Goal: Task Accomplishment & Management: Manage account settings

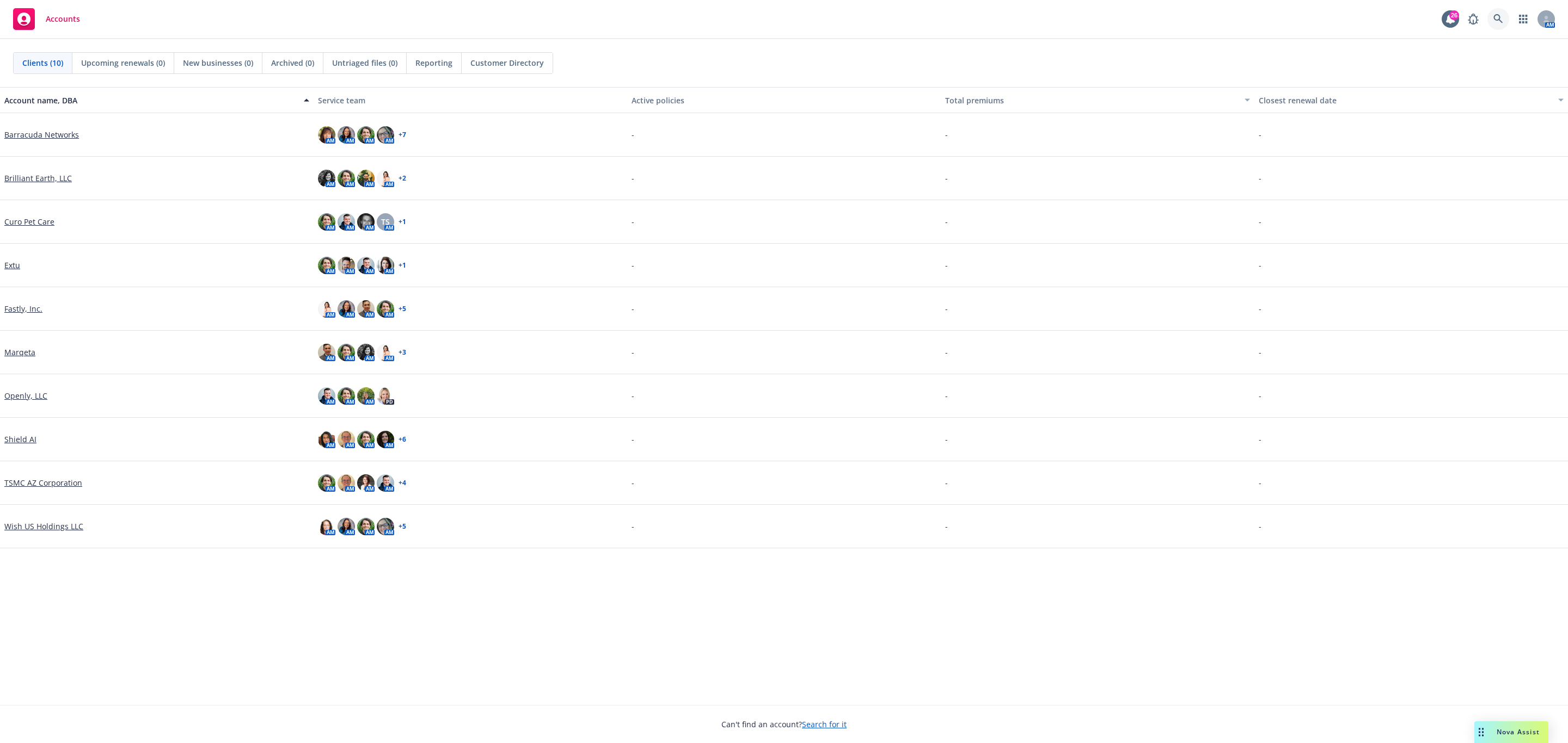
click at [1499, 15] on icon at bounding box center [1498, 19] width 10 height 10
click at [18, 345] on div "Marqeta" at bounding box center [157, 352] width 314 height 43
click at [18, 348] on link "Marqeta" at bounding box center [19, 352] width 31 height 12
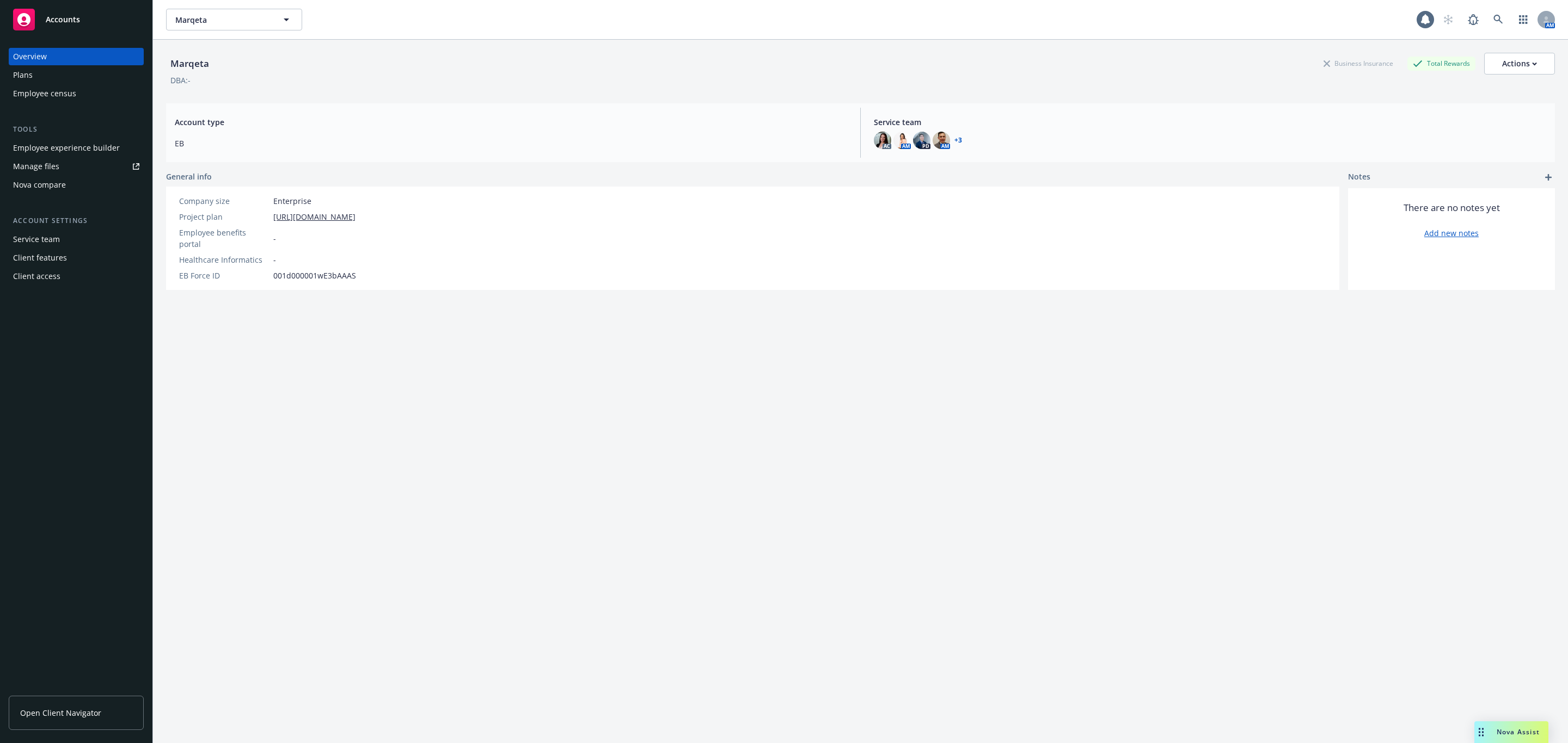
click at [66, 150] on div "Employee experience builder" at bounding box center [66, 148] width 107 height 17
click at [231, 18] on span "Marqeta" at bounding box center [222, 20] width 95 height 12
click at [221, 76] on strong "Brilliant Earth, LLC" at bounding box center [213, 81] width 70 height 10
click at [92, 70] on div "Plans" at bounding box center [76, 75] width 126 height 17
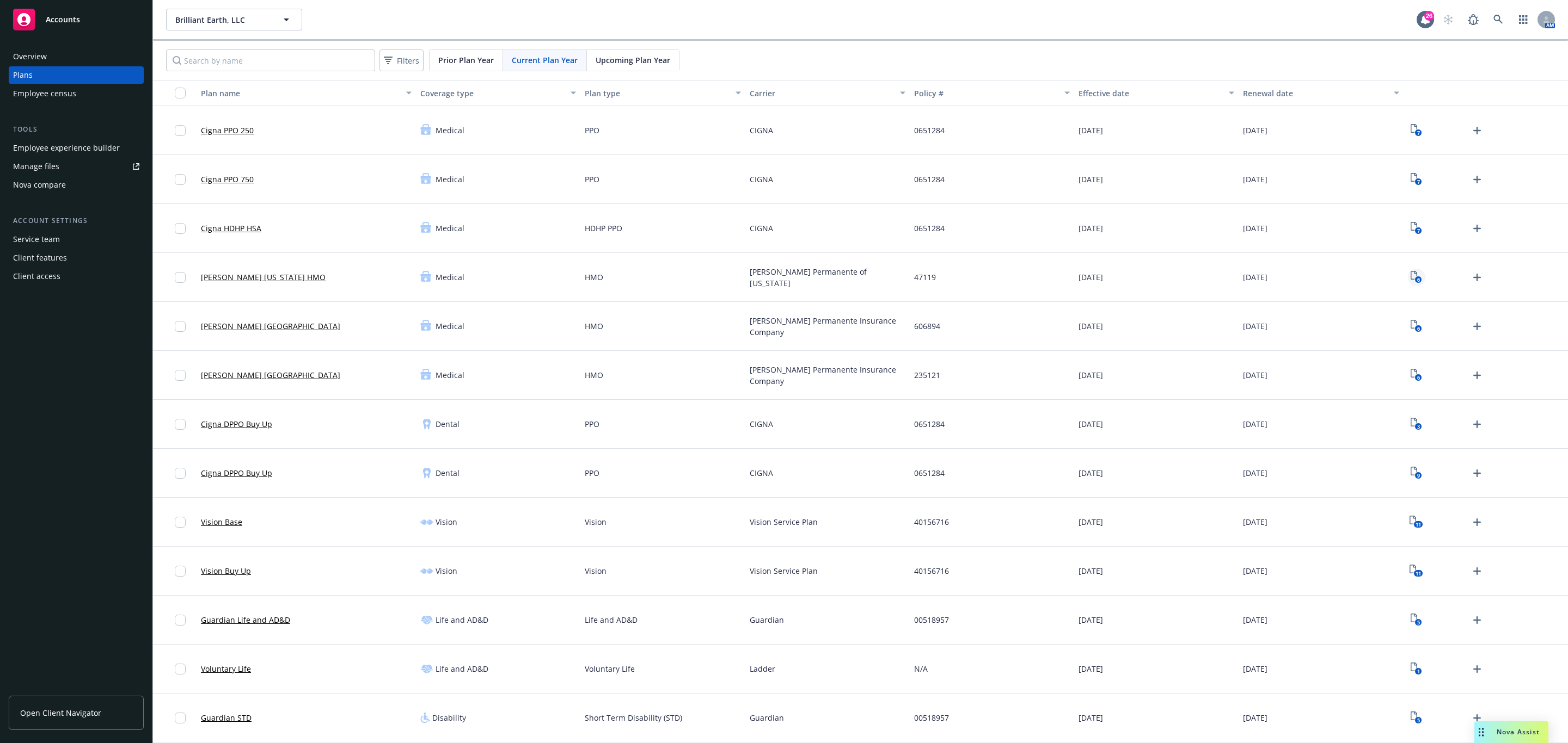
click at [1410, 273] on icon "6" at bounding box center [1416, 277] width 12 height 12
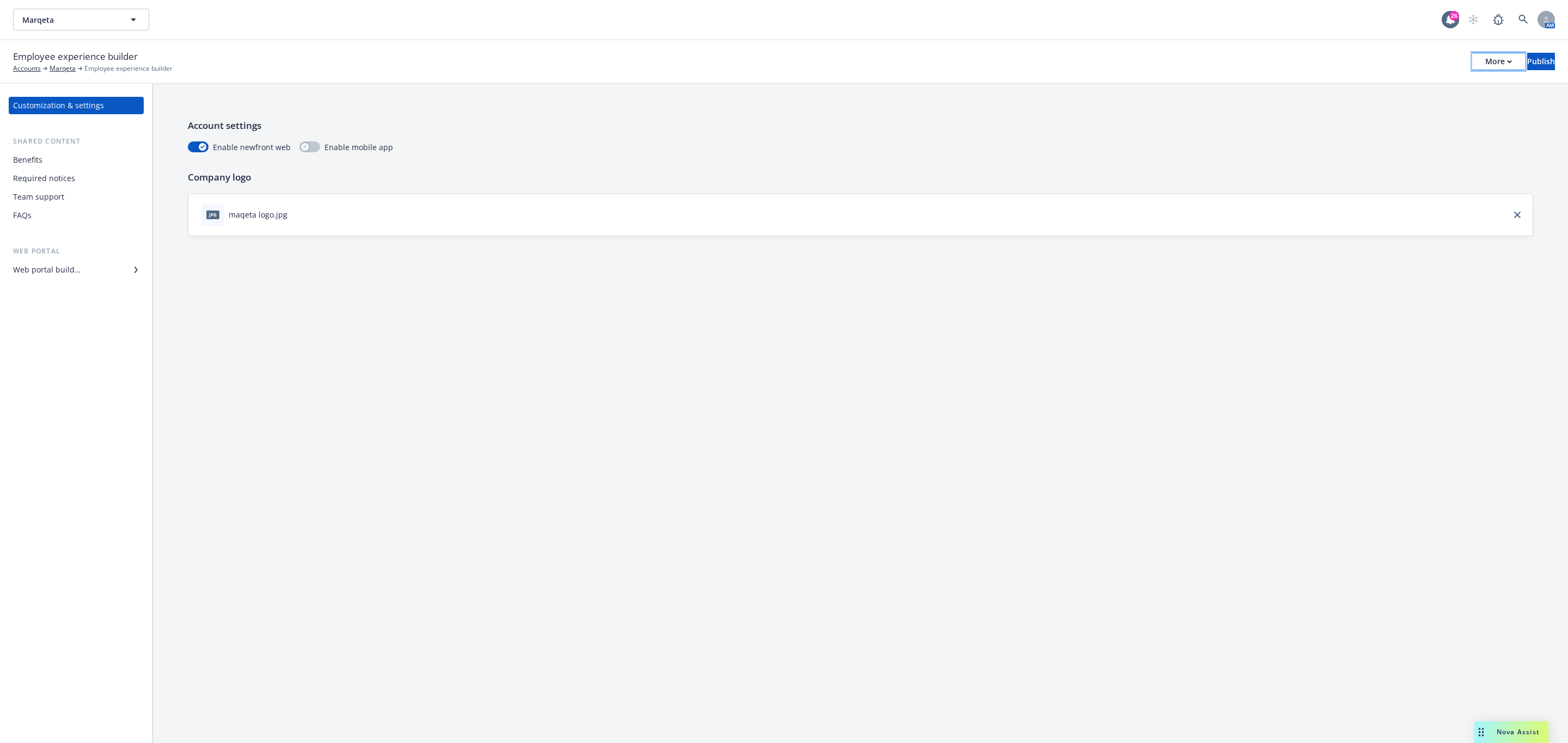
click at [1475, 60] on button "More" at bounding box center [1498, 61] width 53 height 17
click at [1377, 111] on link "Copy portal link" at bounding box center [1409, 108] width 161 height 22
click at [97, 26] on button "Marqeta" at bounding box center [81, 19] width 136 height 22
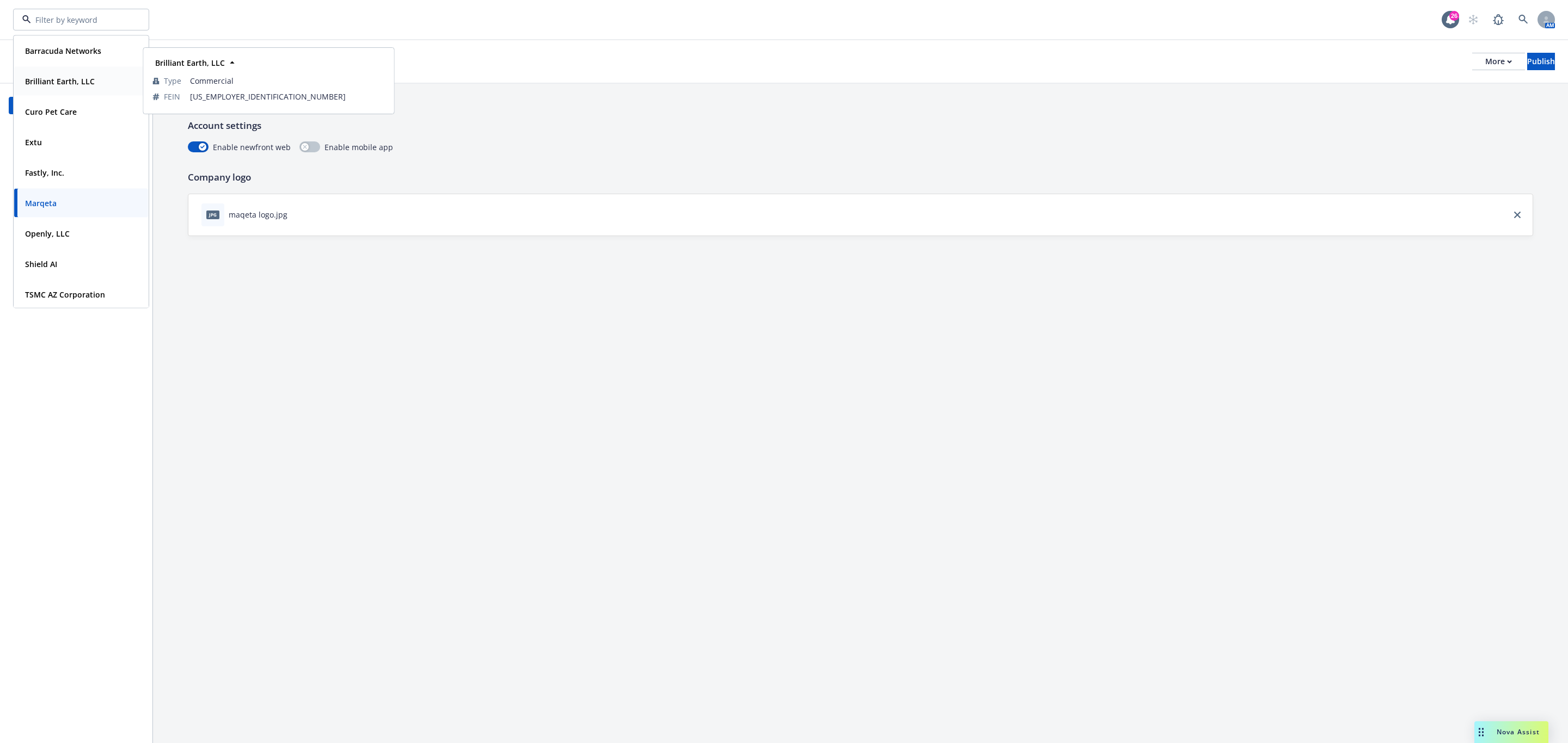
click at [64, 80] on strong "Brilliant Earth, LLC" at bounding box center [60, 81] width 70 height 10
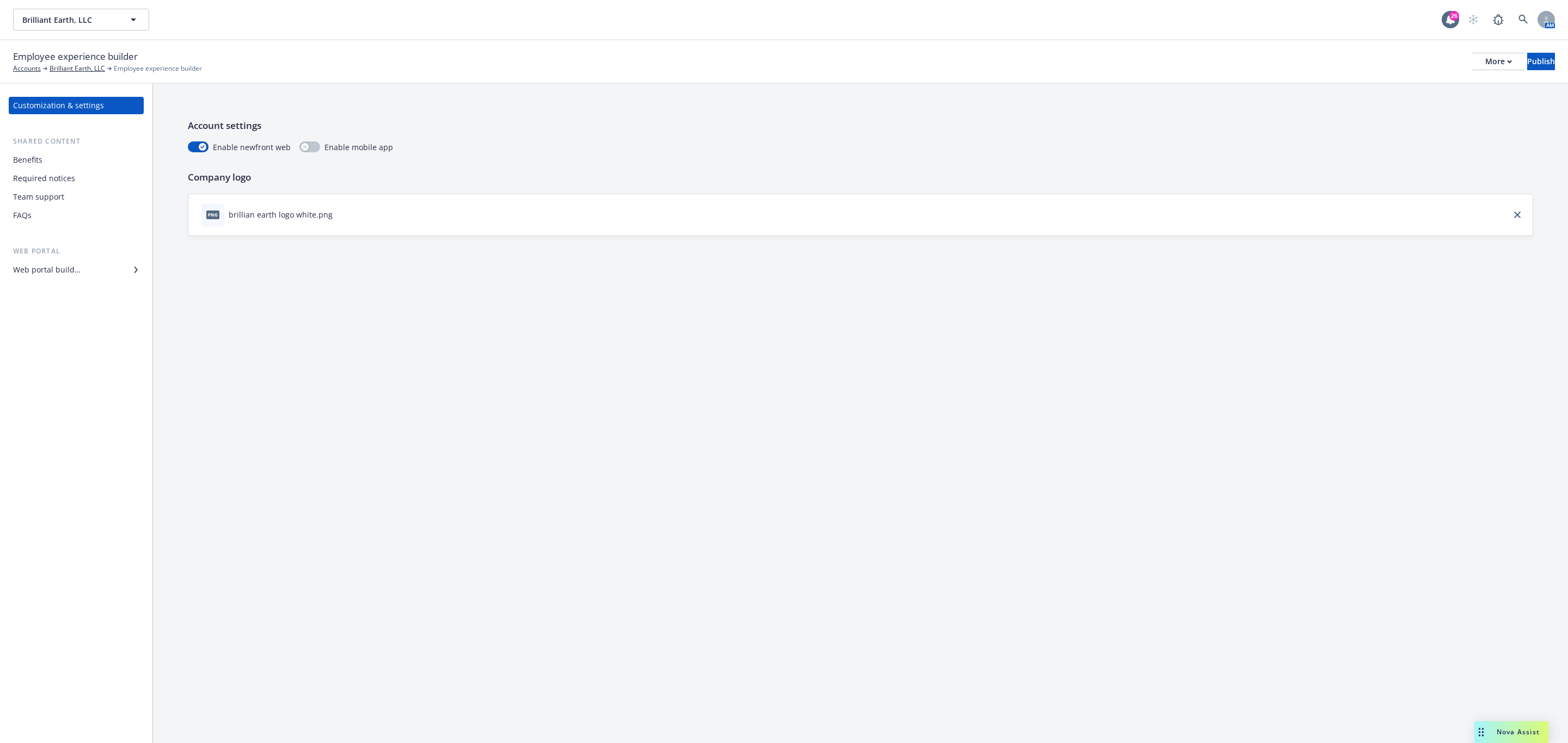
click at [45, 163] on div "Benefits" at bounding box center [76, 159] width 126 height 17
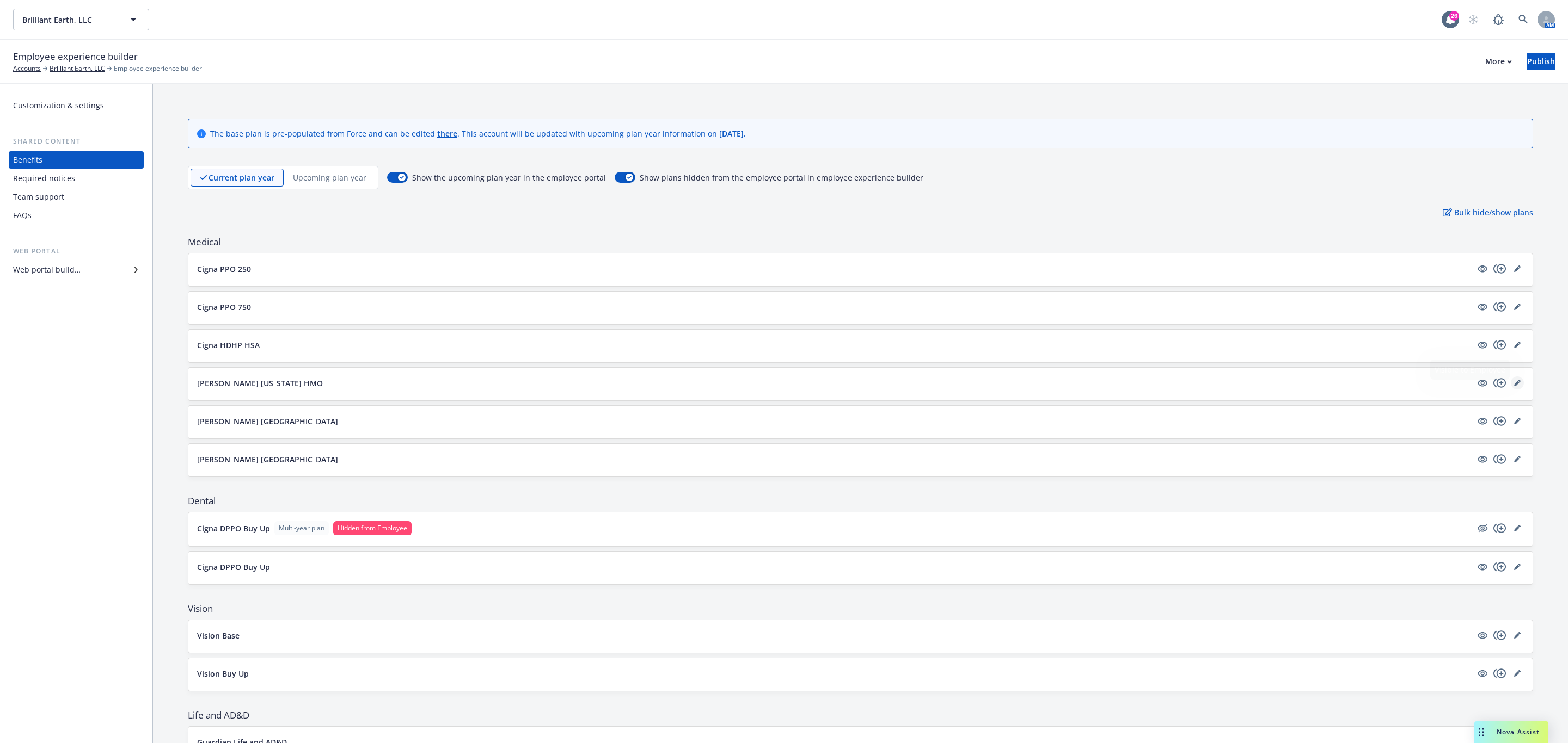
click at [1511, 384] on link "editPencil" at bounding box center [1517, 383] width 13 height 13
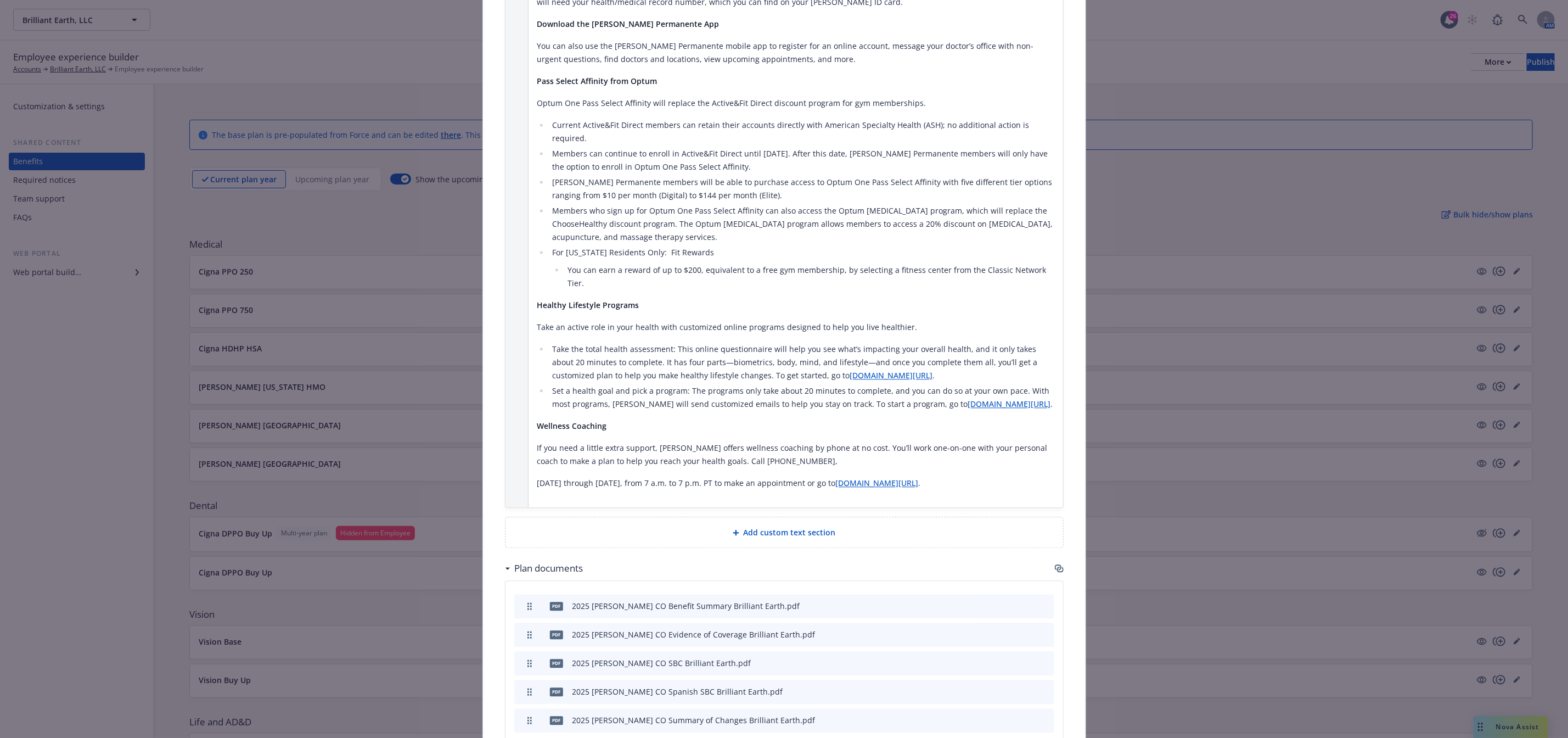
scroll to position [2017, 0]
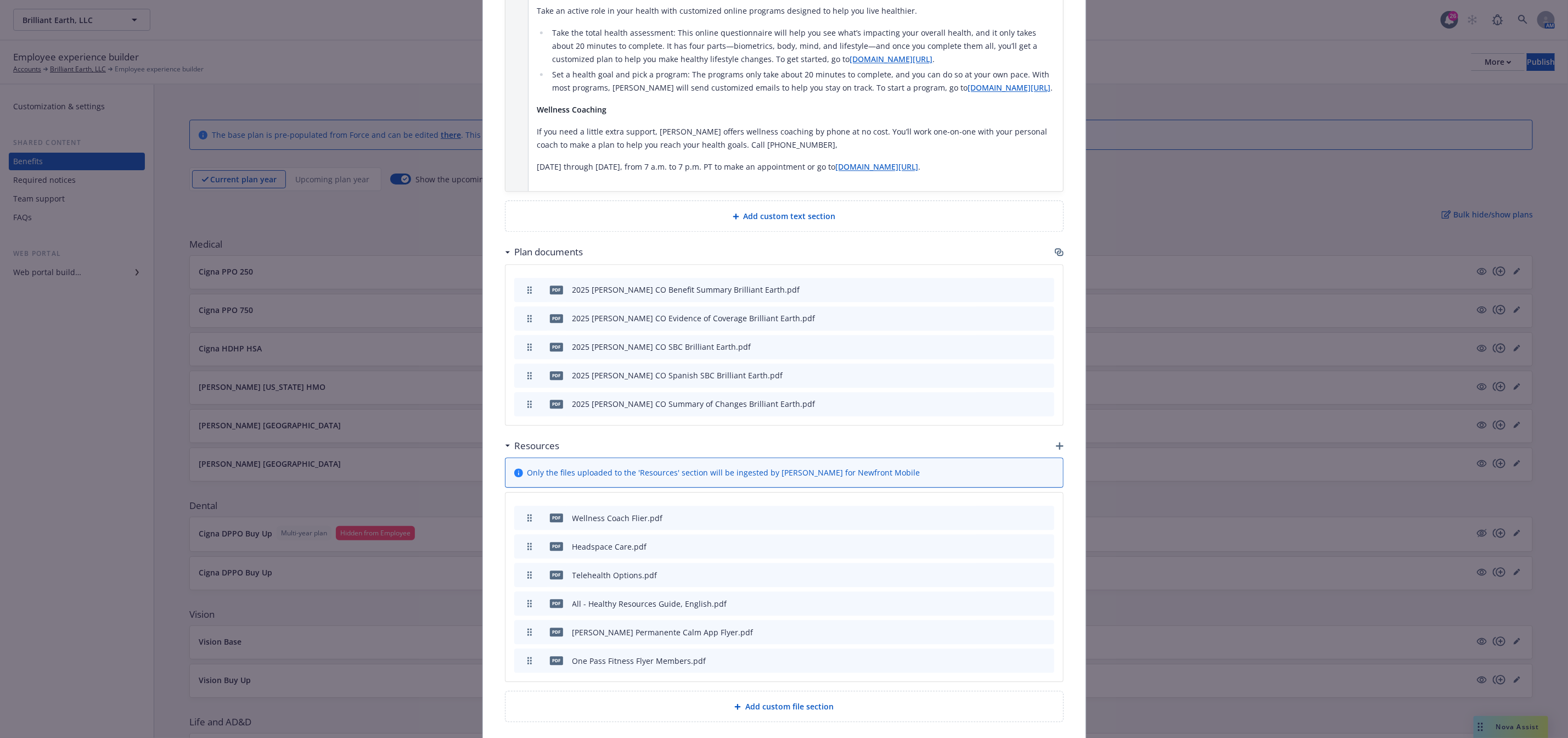
click at [1044, 278] on div "pdf 2025 Kaiser CO Benefit Summary Brilliant Earth.pdf" at bounding box center [784, 290] width 540 height 24
click at [1040, 284] on icon "archive file" at bounding box center [1044, 289] width 8 height 8
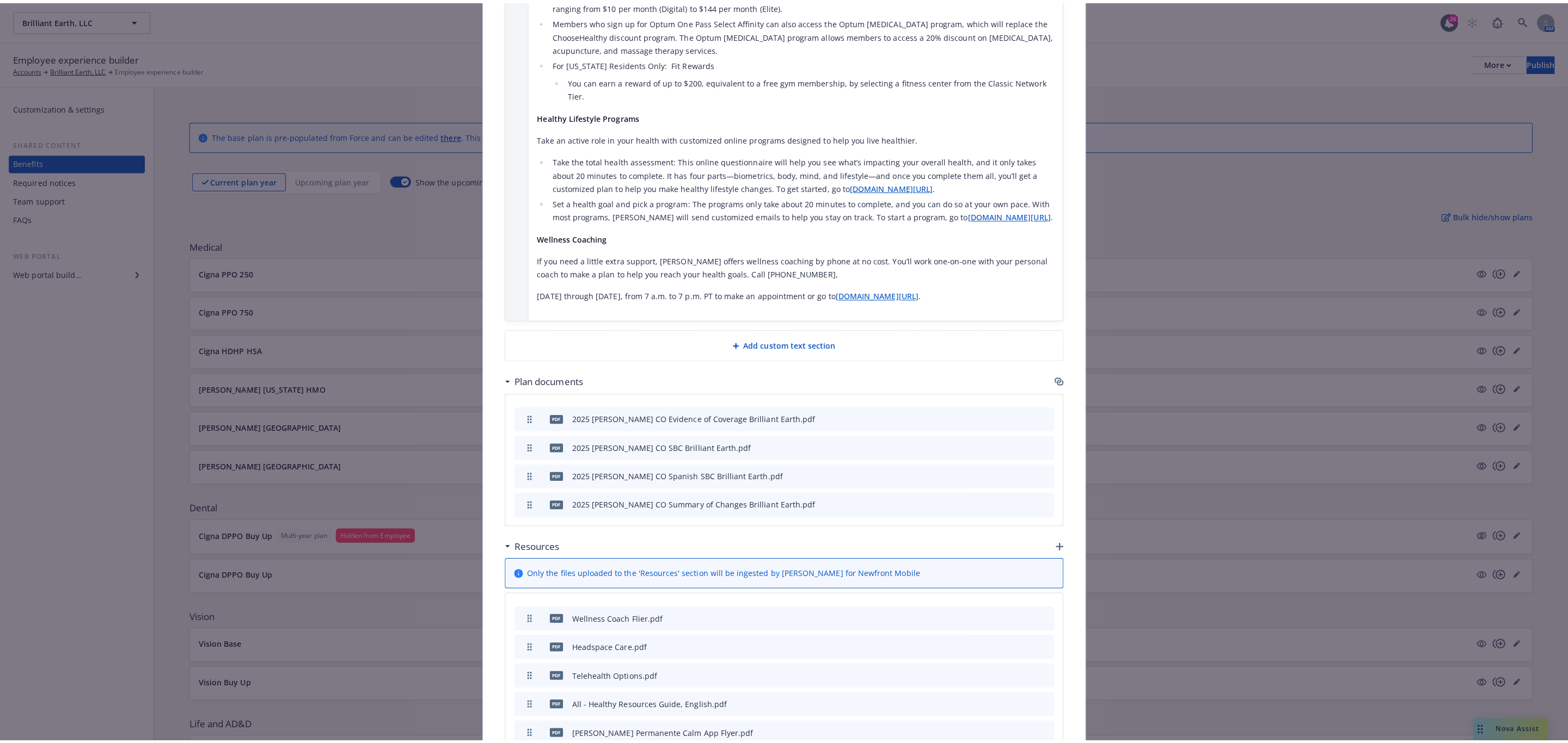
scroll to position [1969, 0]
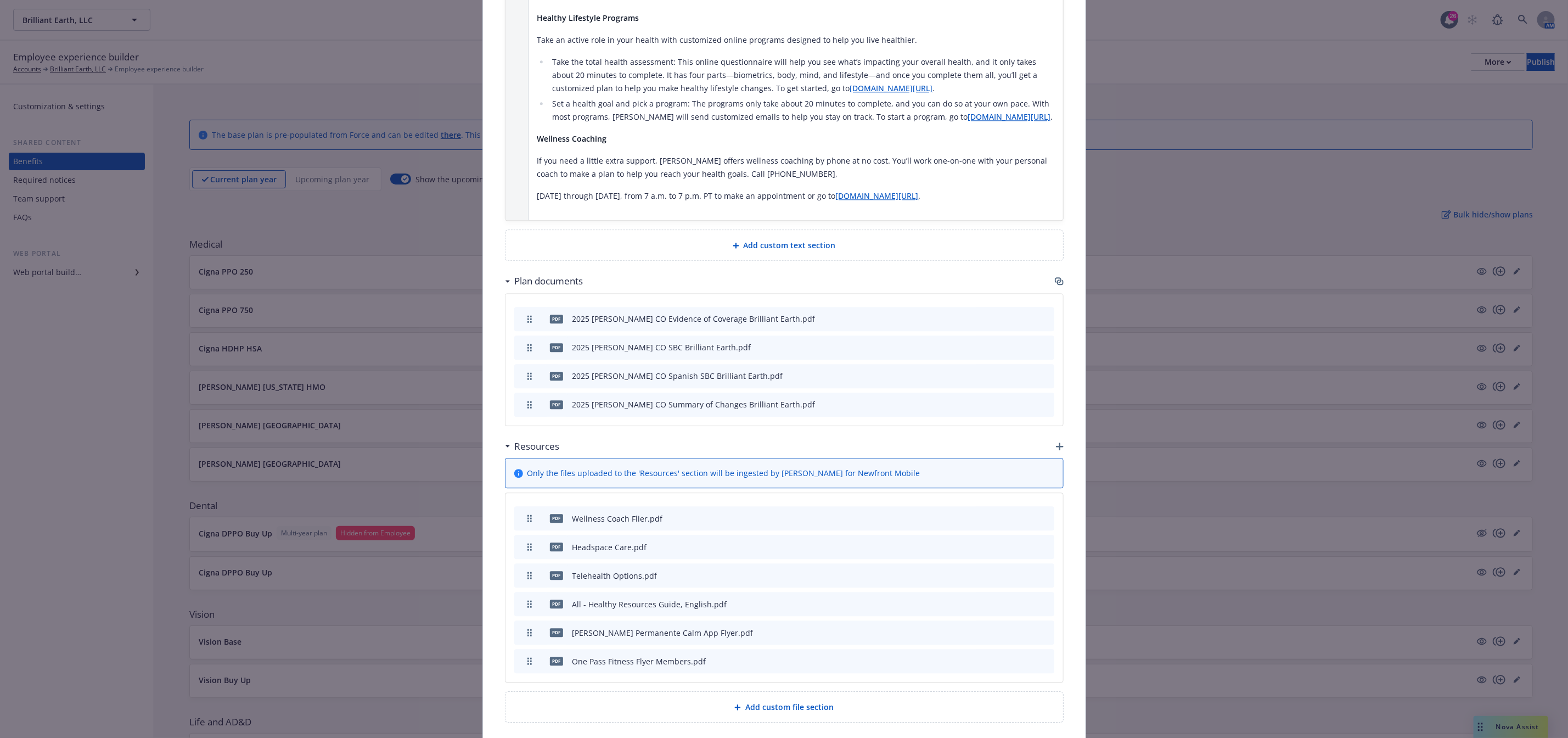
click at [1057, 279] on icon "button" at bounding box center [1060, 282] width 7 height 6
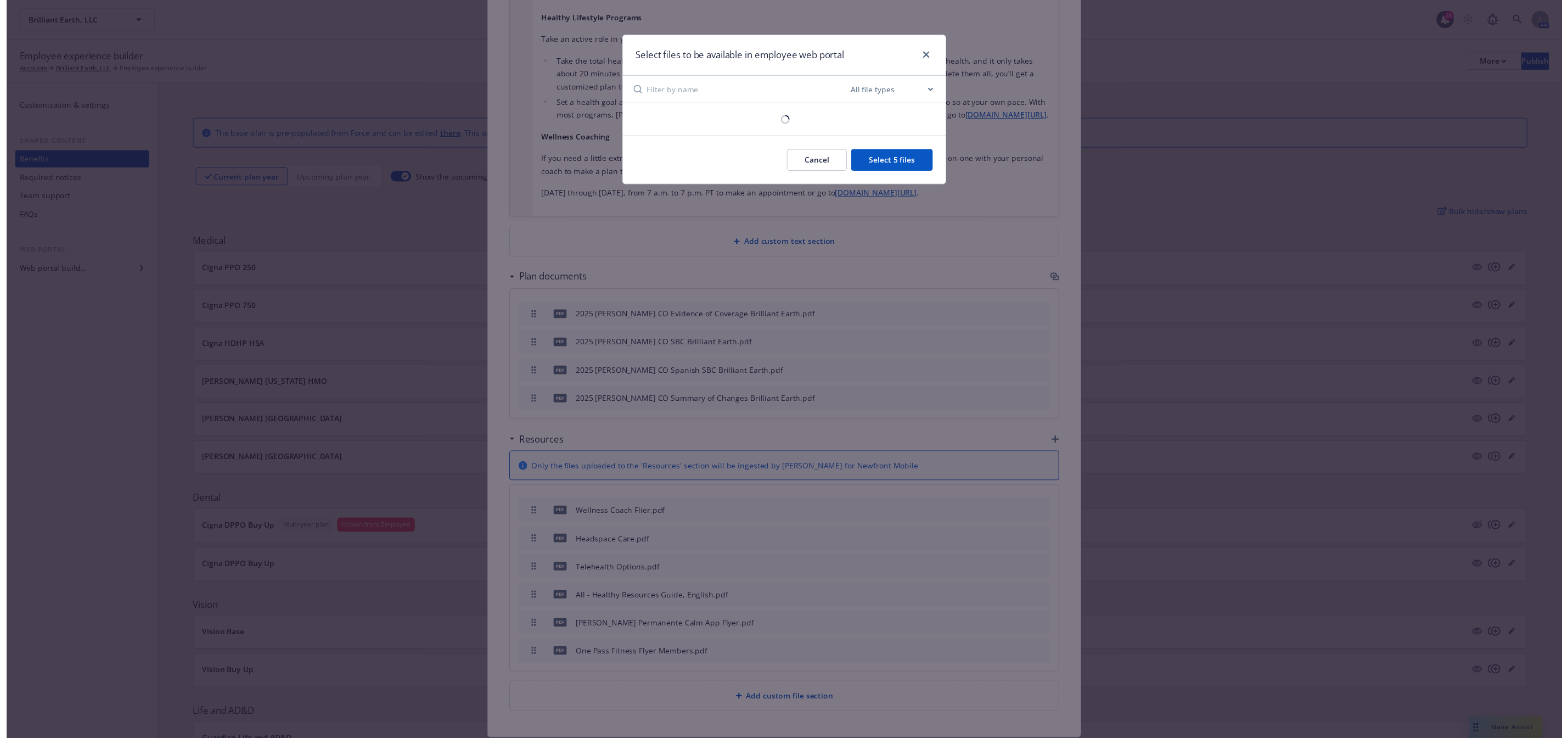
scroll to position [1975, 0]
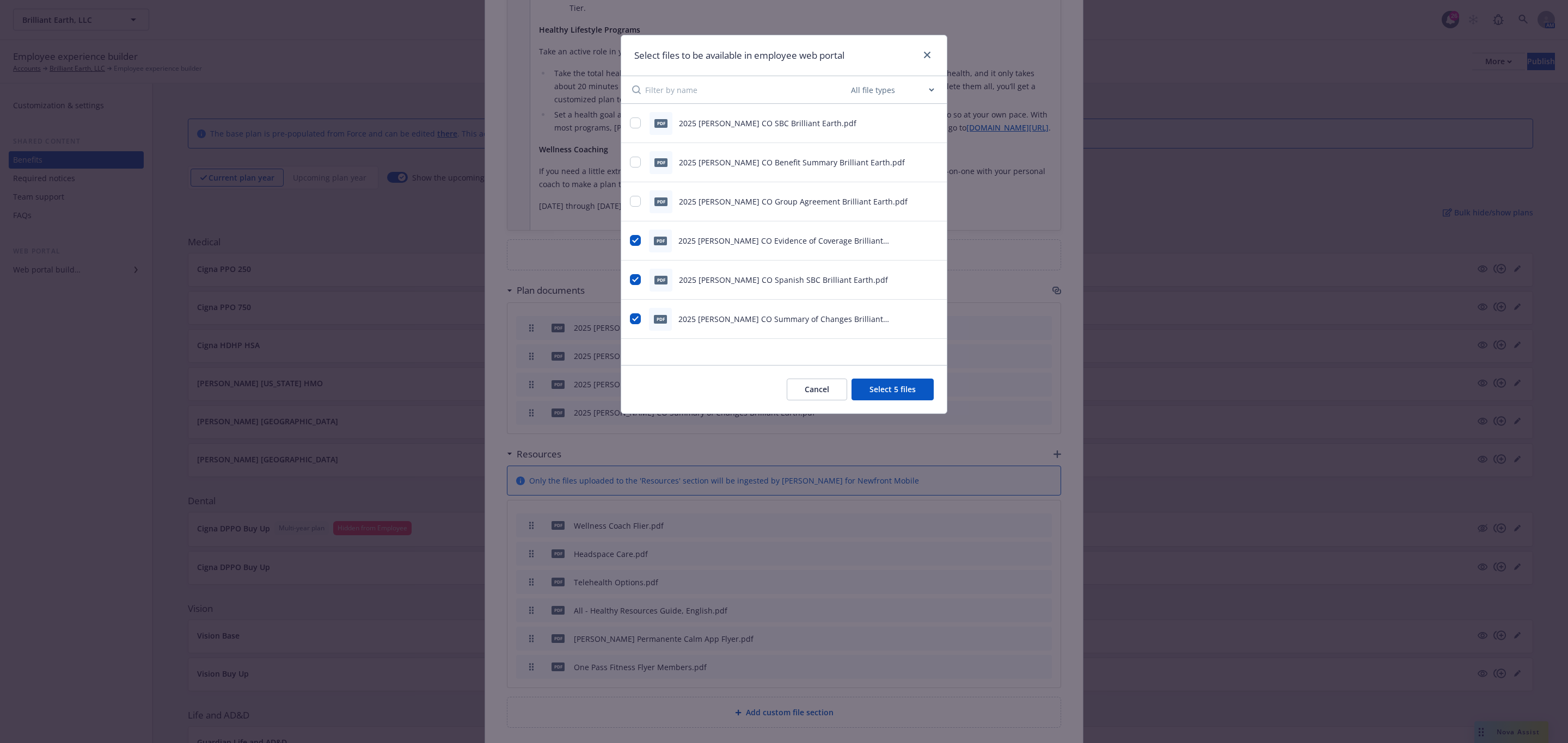
click at [645, 161] on div "pdf 2025 Kaiser CO Benefit Summary Brilliant Earth.pdf" at bounding box center [770, 163] width 281 height 23
click at [637, 163] on input "checkbox" at bounding box center [635, 162] width 11 height 11
checkbox input "true"
click at [898, 389] on button "Select 6 files" at bounding box center [892, 390] width 82 height 22
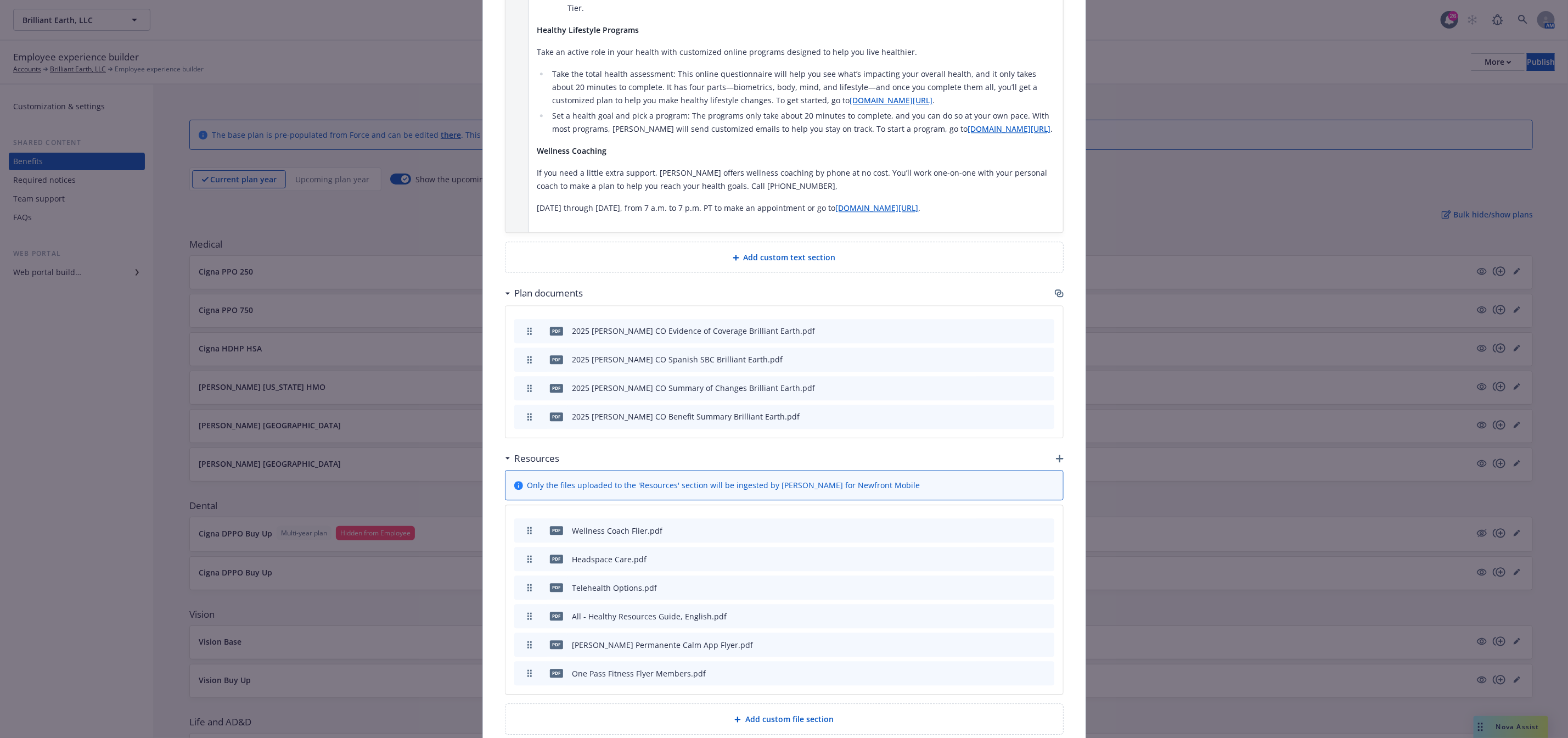
click at [1021, 412] on icon "preview file" at bounding box center [1026, 415] width 10 height 8
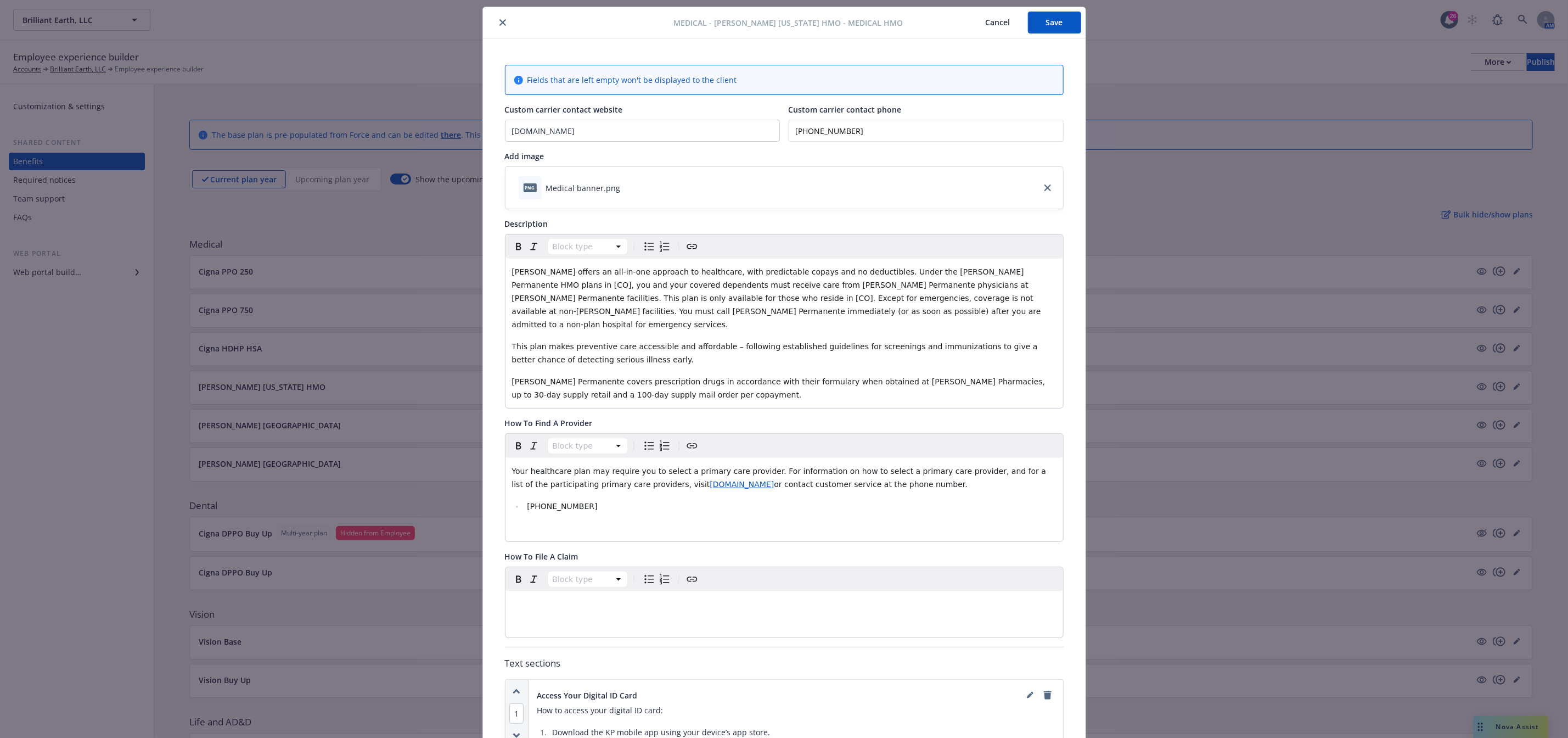
scroll to position [0, 0]
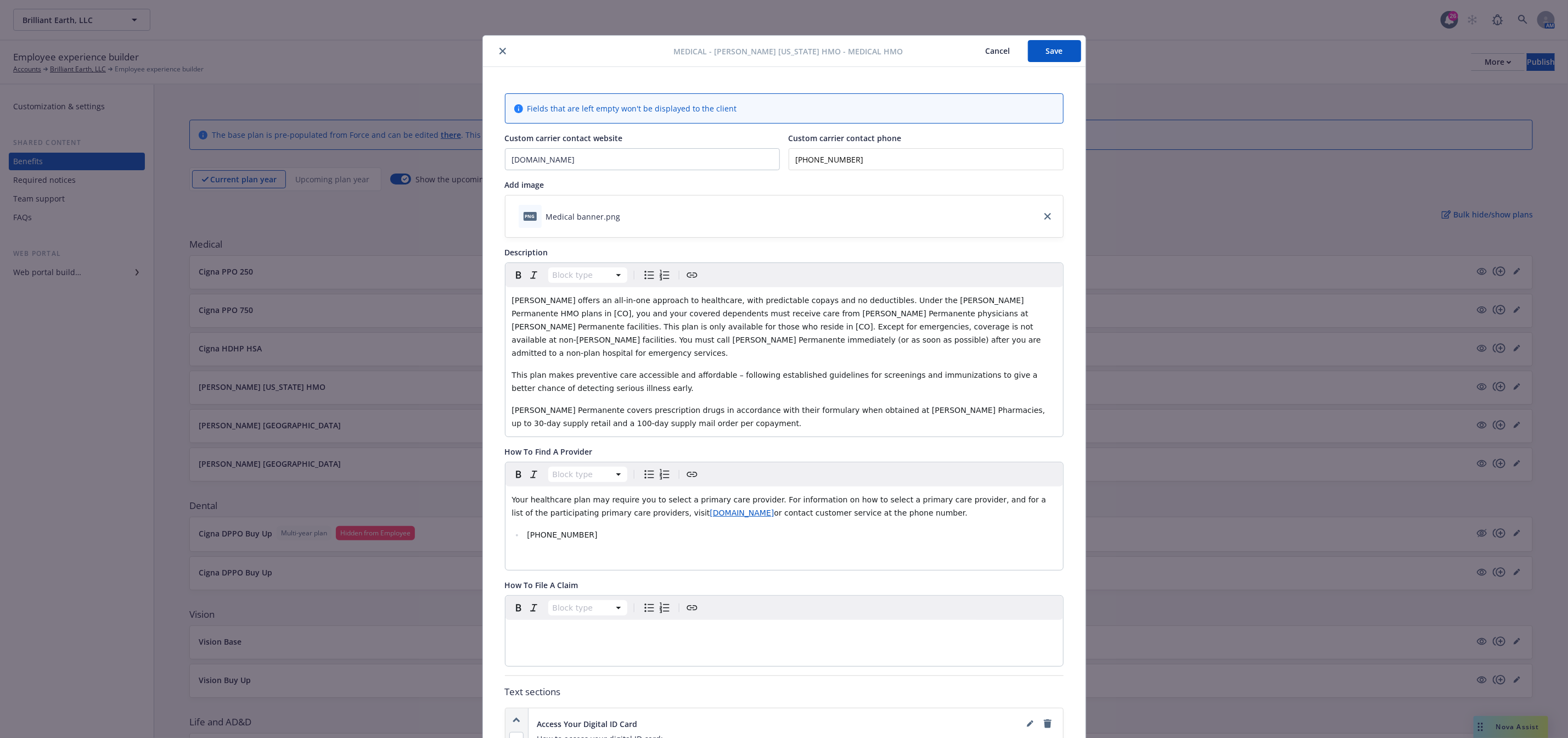
click at [1028, 49] on button "Save" at bounding box center [1055, 51] width 54 height 22
click at [499, 49] on icon "close" at bounding box center [503, 51] width 7 height 7
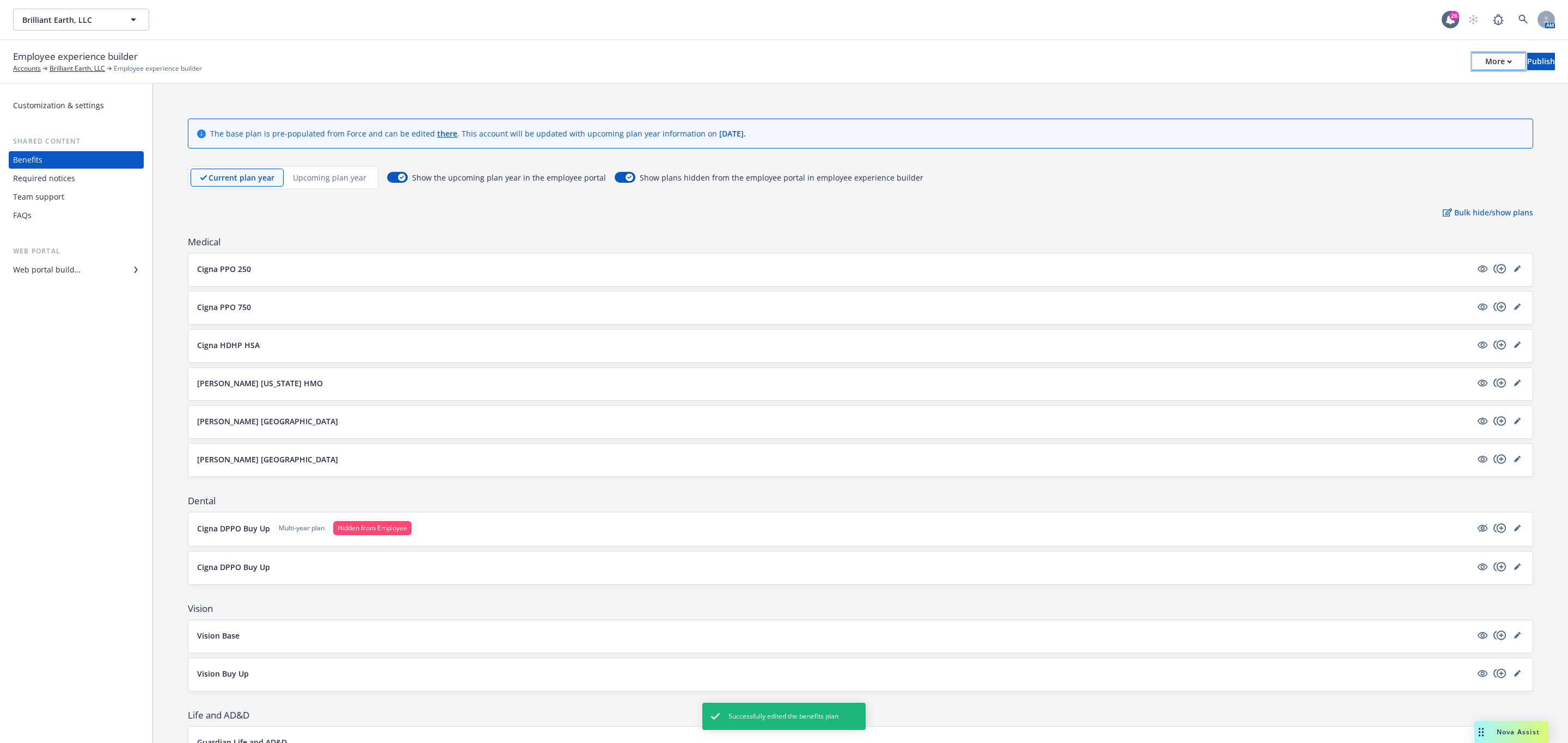
click at [1483, 60] on button "More" at bounding box center [1498, 61] width 53 height 17
drag, startPoint x: 1446, startPoint y: 104, endPoint x: 1415, endPoint y: 95, distance: 32.3
click at [1446, 104] on link "Copy portal link" at bounding box center [1409, 108] width 161 height 22
click at [1514, 384] on icon "editPencil" at bounding box center [1517, 383] width 7 height 7
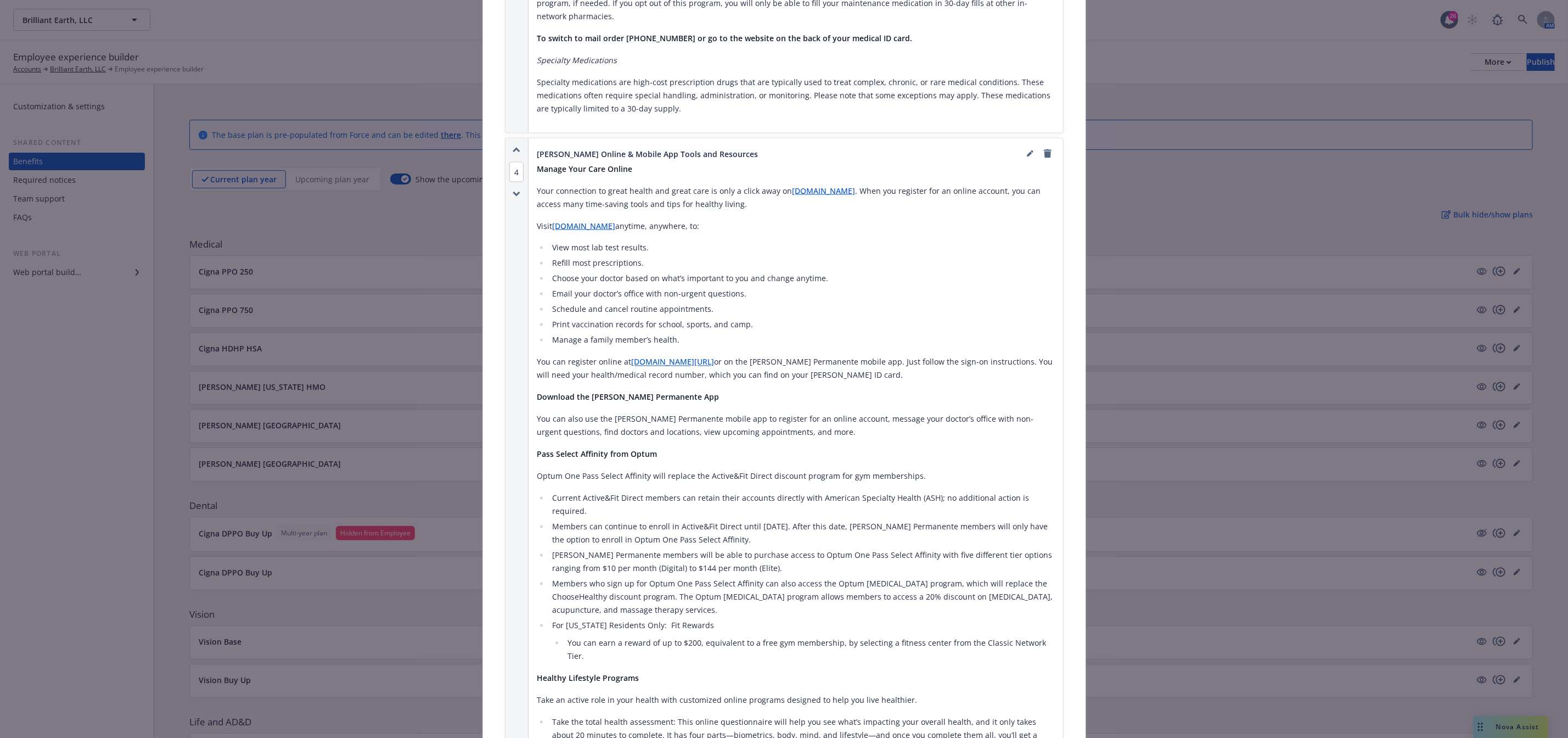
scroll to position [1763, 0]
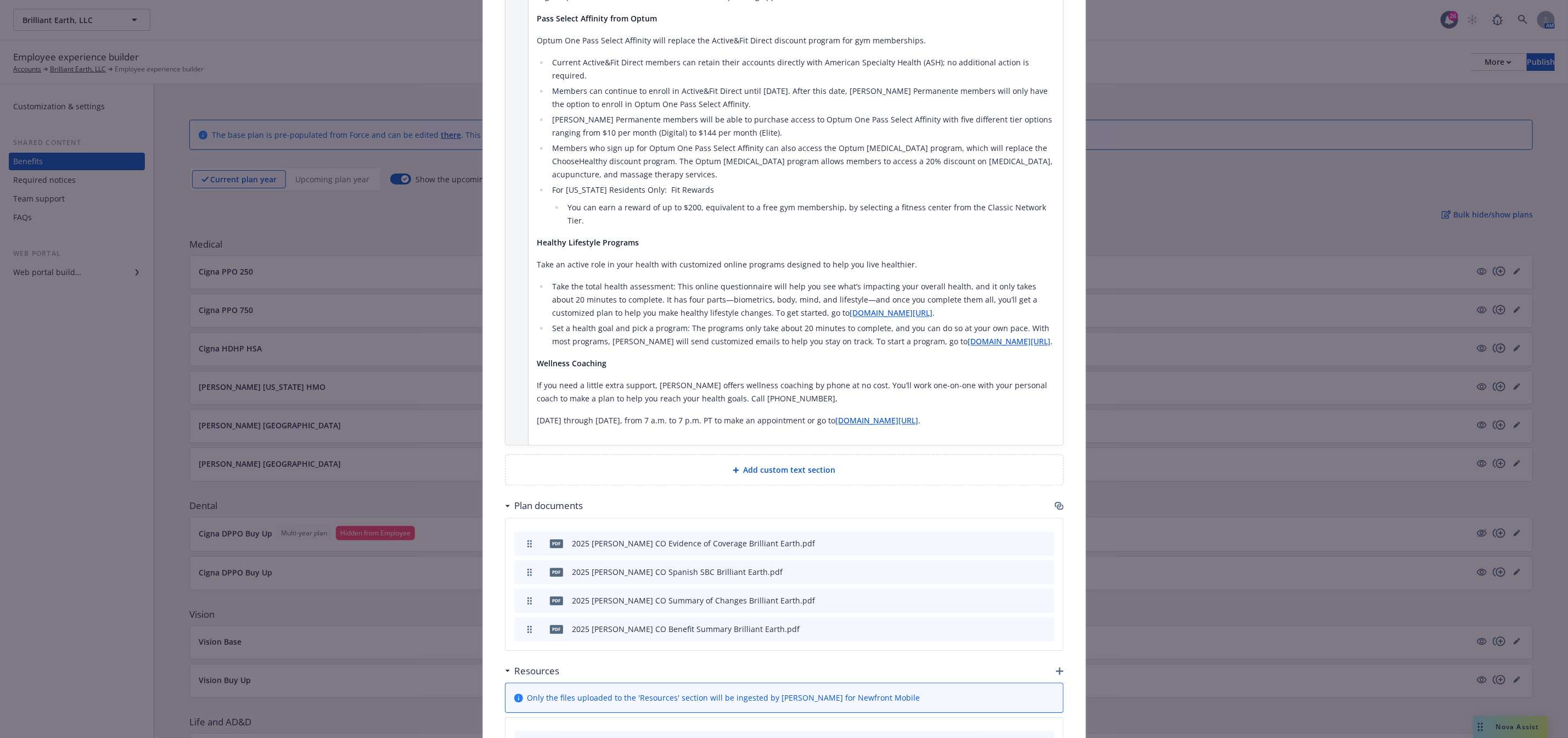
click at [1055, 501] on icon "button" at bounding box center [1059, 505] width 8 height 8
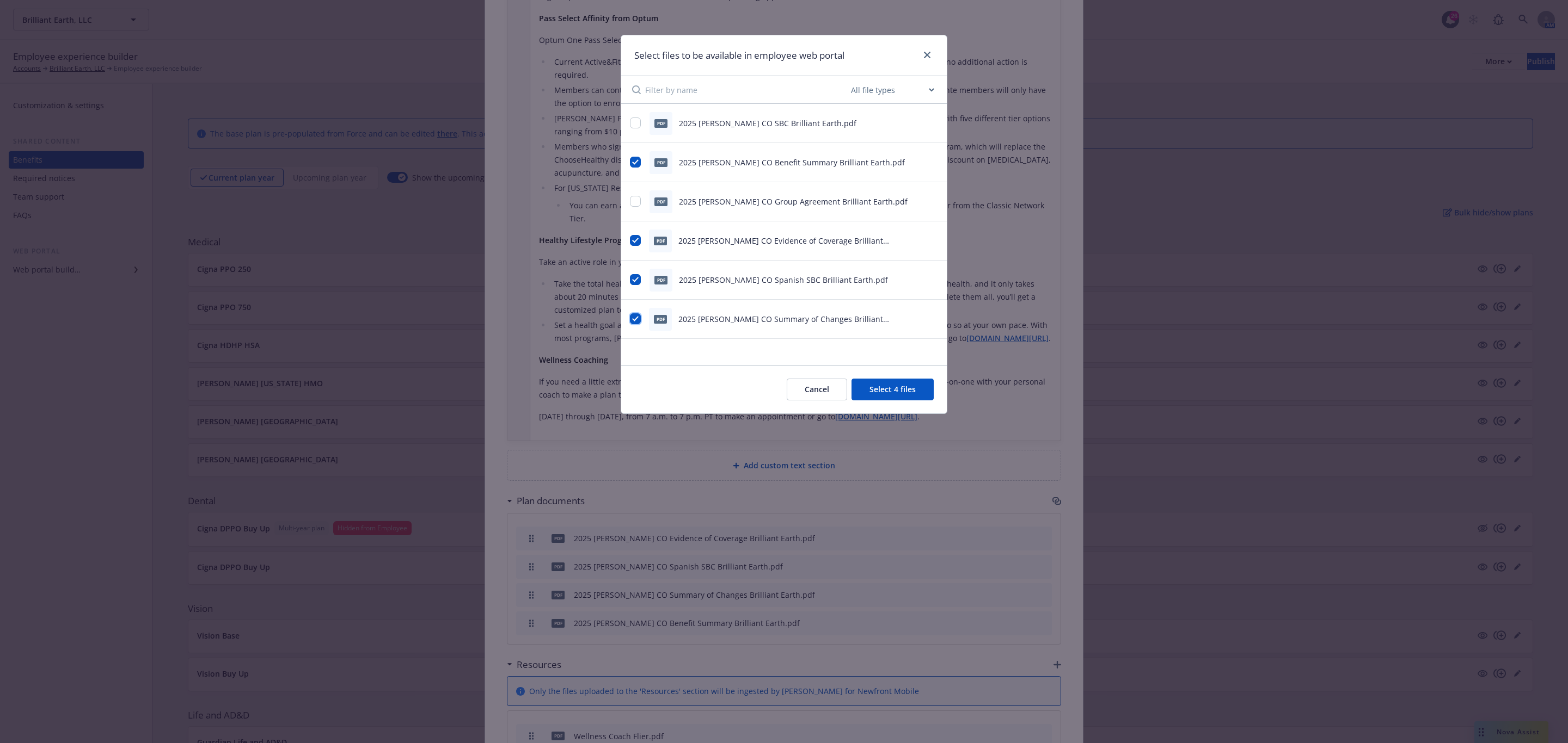
click at [631, 320] on input "checkbox" at bounding box center [635, 318] width 11 height 11
checkbox input "false"
click at [635, 126] on input "checkbox" at bounding box center [635, 123] width 11 height 11
checkbox input "true"
click at [894, 392] on button "Select 4 files" at bounding box center [892, 390] width 82 height 22
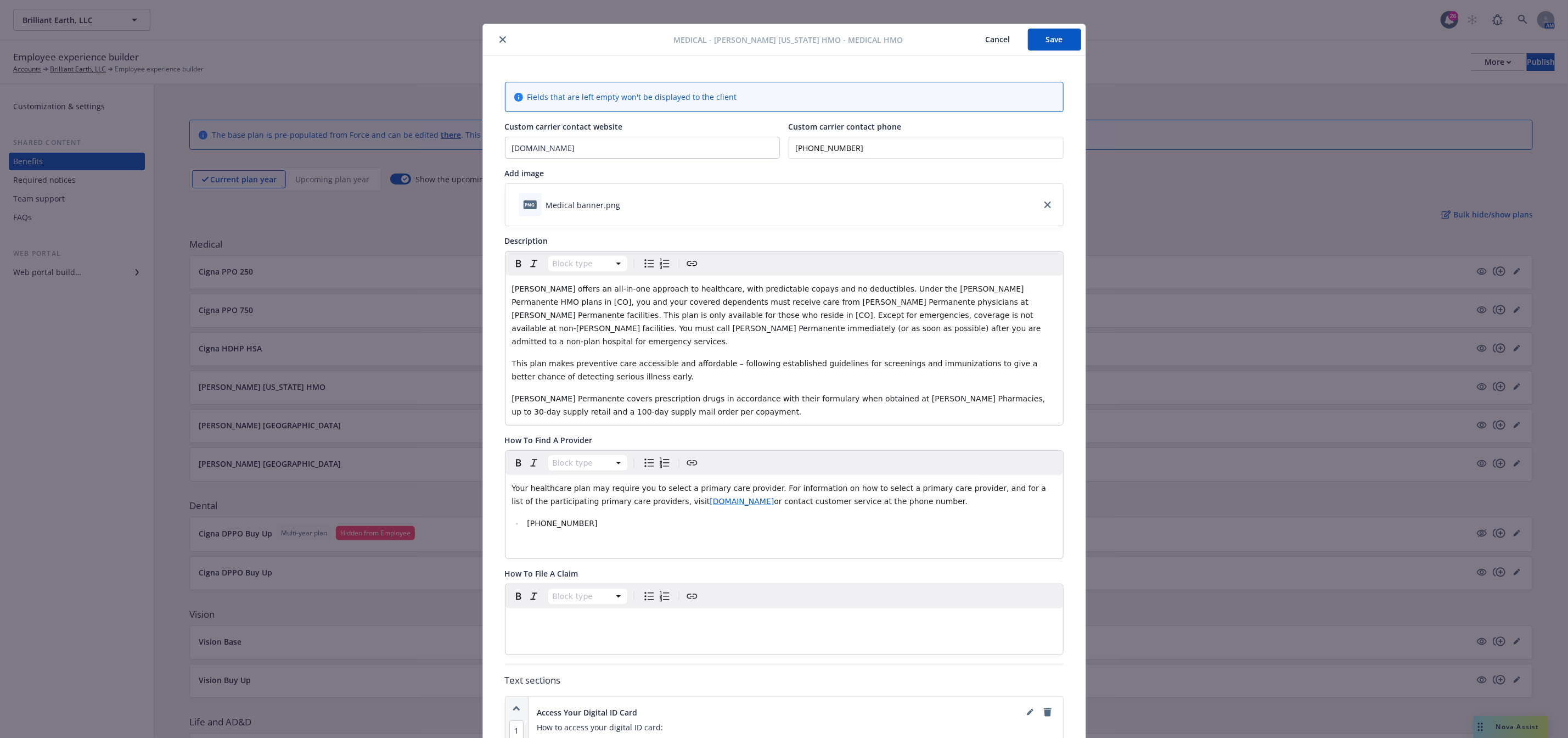
scroll to position [0, 0]
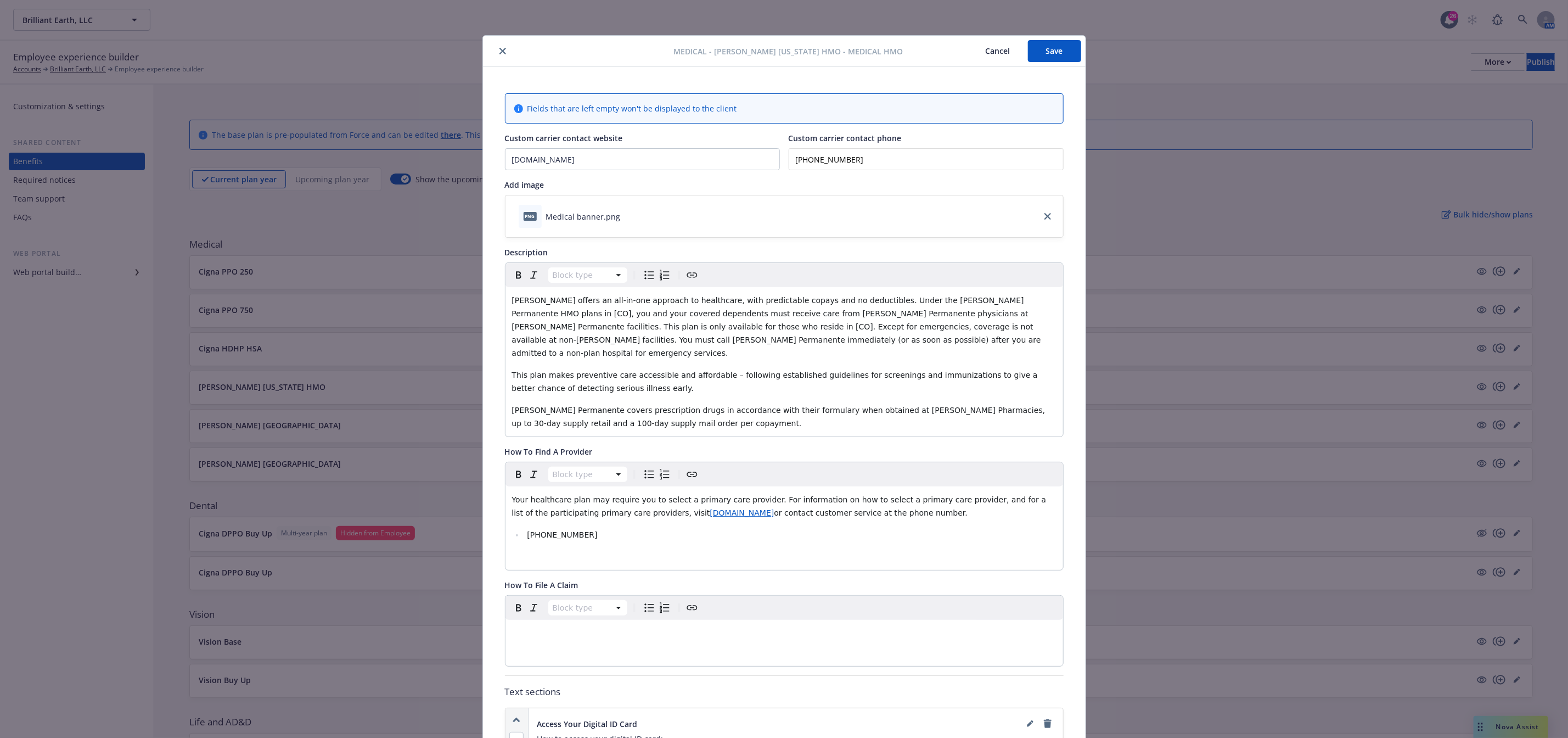
click at [1055, 45] on button "Save" at bounding box center [1055, 51] width 54 height 22
click at [499, 51] on icon "close" at bounding box center [503, 51] width 7 height 7
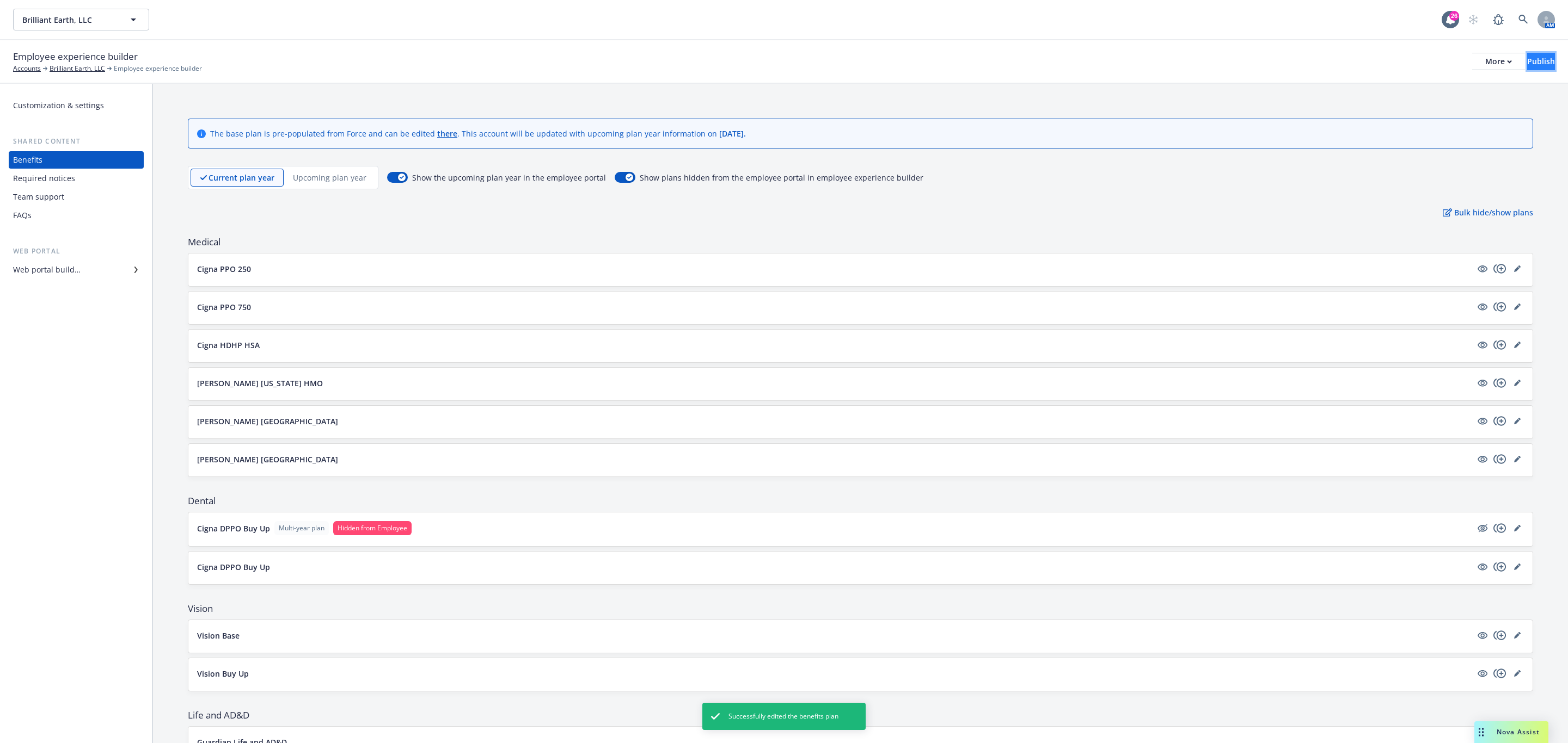
click at [1527, 56] on button "Publish" at bounding box center [1541, 61] width 27 height 17
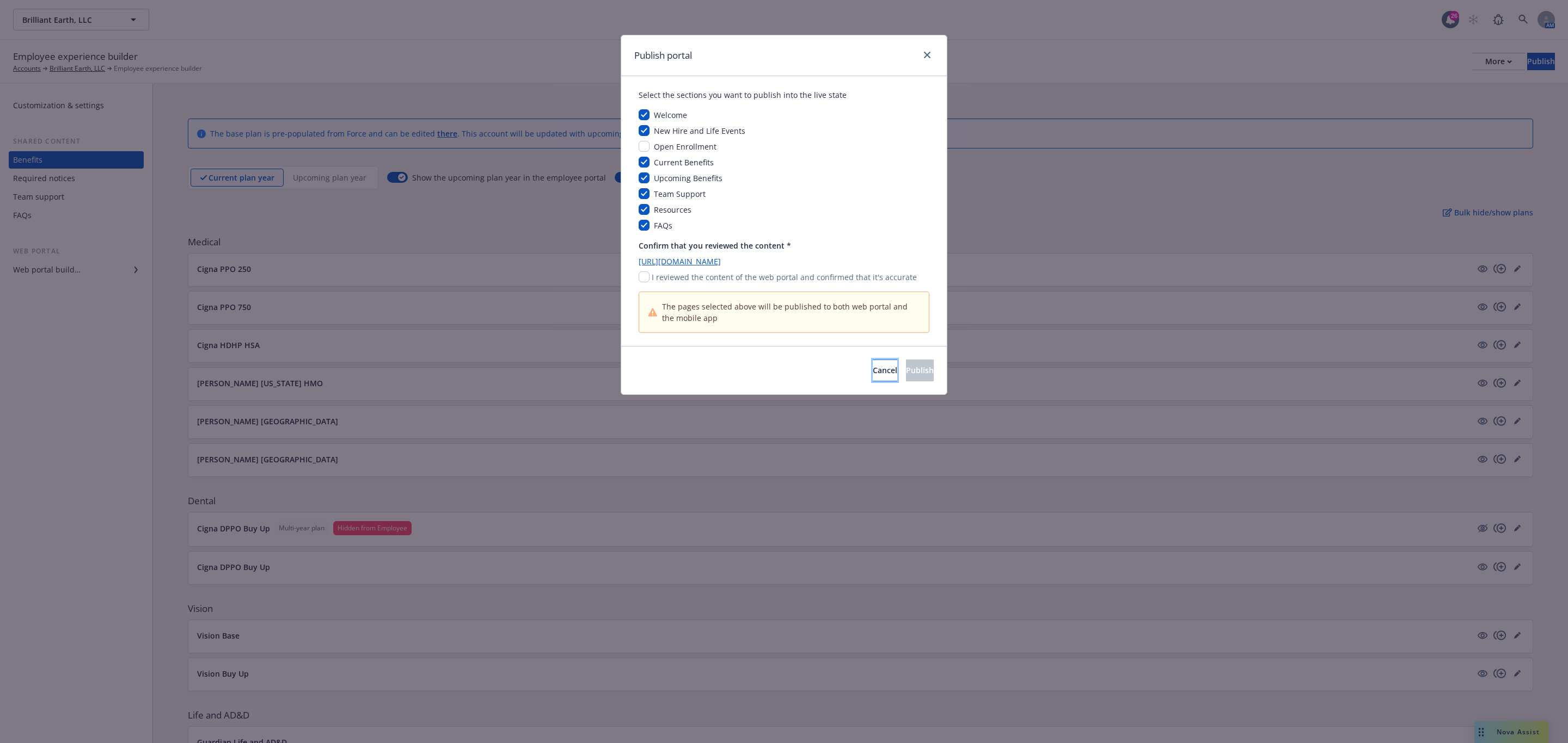
click at [873, 369] on span "Cancel" at bounding box center [885, 370] width 25 height 10
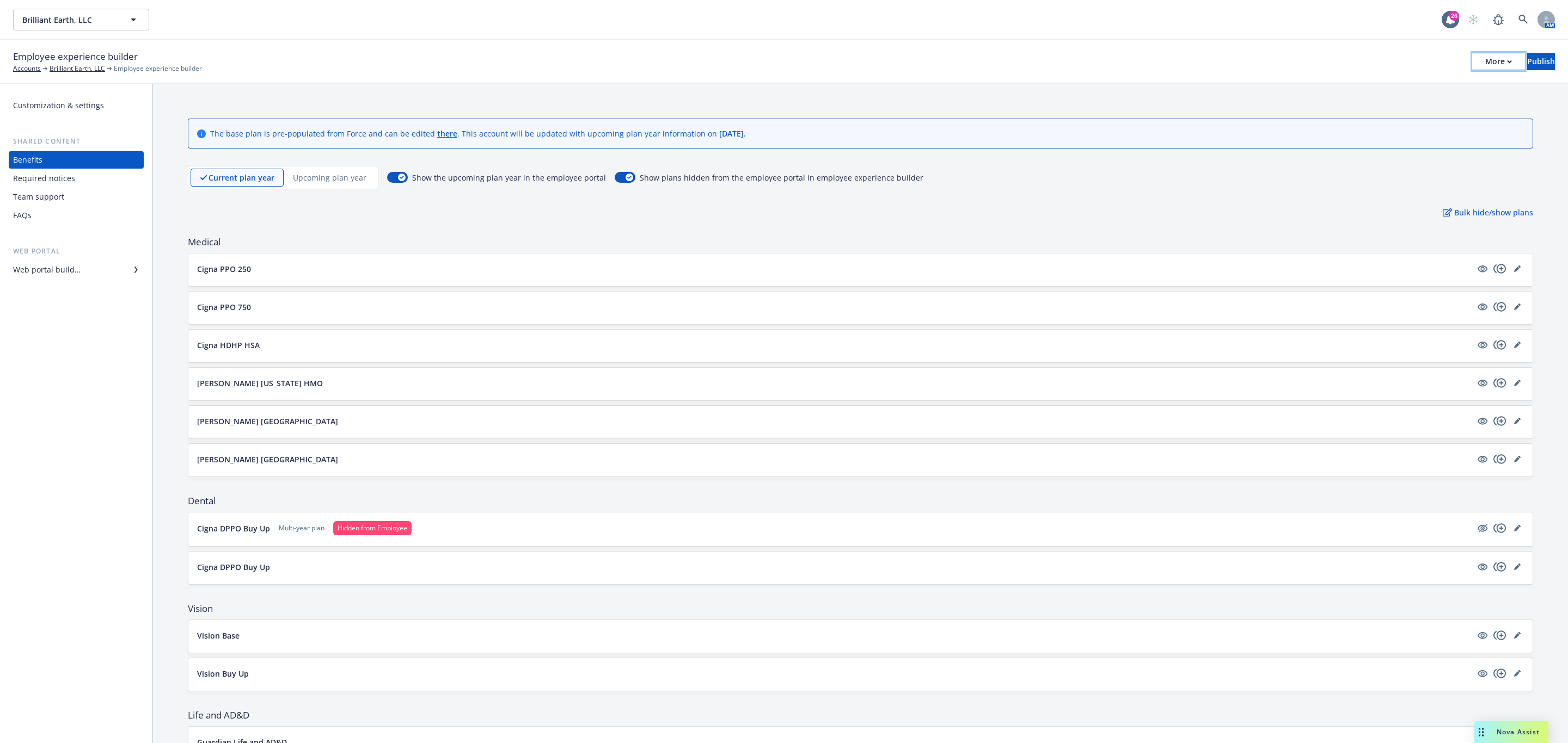
click at [1482, 62] on button "More" at bounding box center [1498, 61] width 53 height 17
click at [1404, 93] on link "Copy preview link" at bounding box center [1409, 86] width 161 height 22
click at [1475, 58] on button "More" at bounding box center [1498, 61] width 53 height 17
click at [1449, 104] on link "Copy portal link" at bounding box center [1409, 108] width 161 height 22
click at [1527, 53] on button "Publish" at bounding box center [1541, 61] width 27 height 17
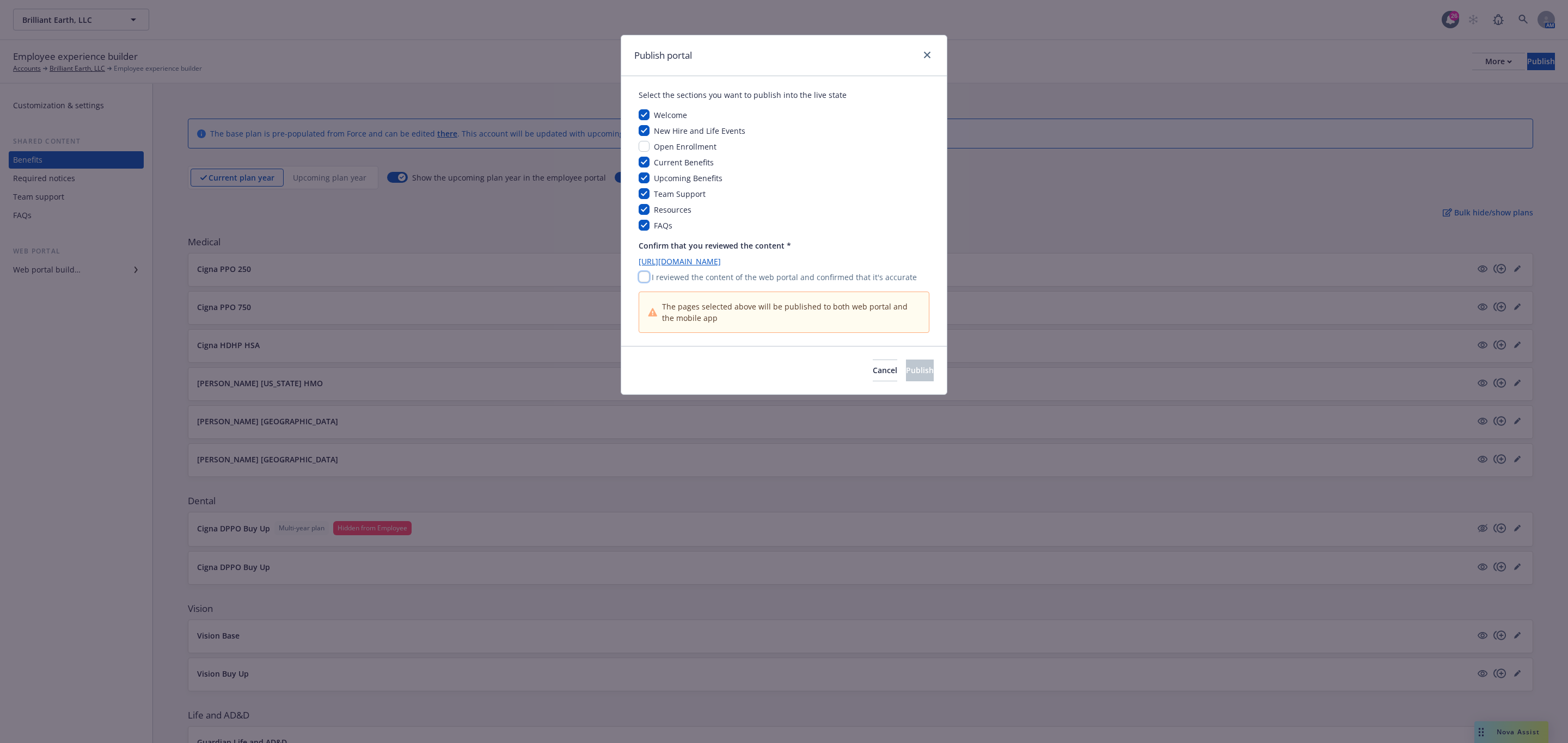
click at [645, 276] on input "checkbox" at bounding box center [644, 276] width 11 height 11
checkbox input "true"
click at [884, 360] on div "Cancel Publish" at bounding box center [784, 370] width 325 height 48
click at [906, 373] on span "Publish" at bounding box center [919, 370] width 27 height 10
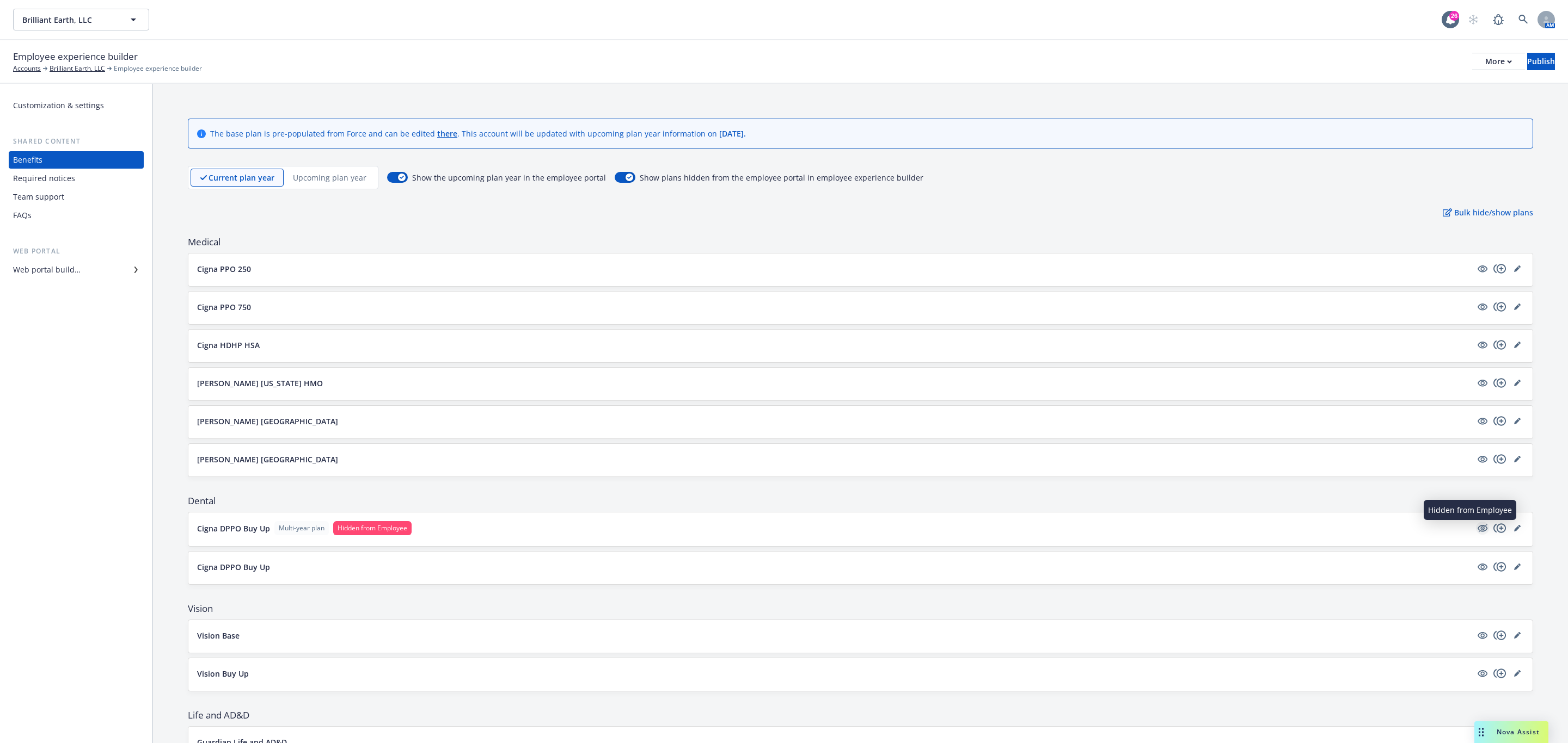
click at [1478, 532] on icon "hidden" at bounding box center [1483, 528] width 8 height 8
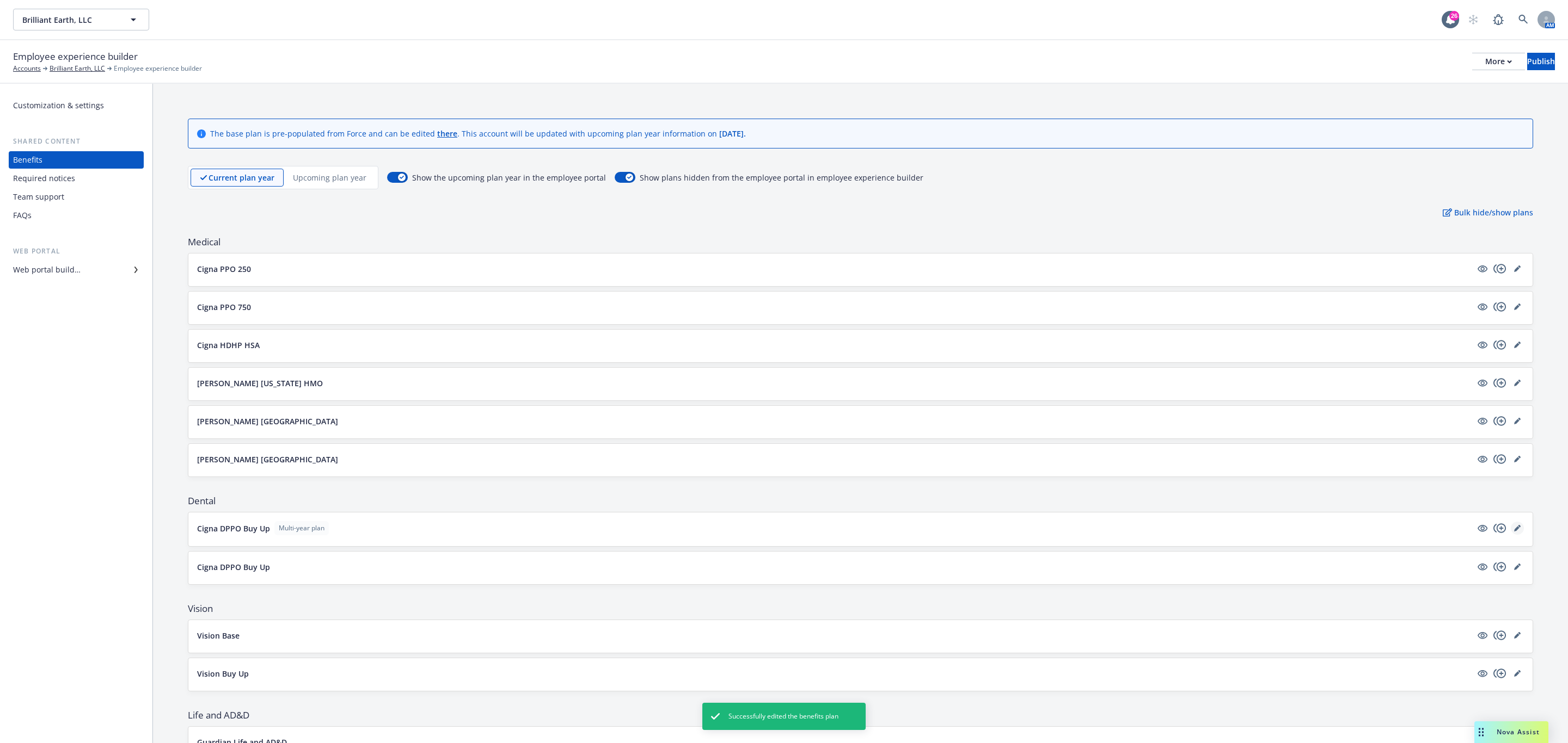
click at [1514, 531] on icon "editPencil" at bounding box center [1517, 528] width 7 height 7
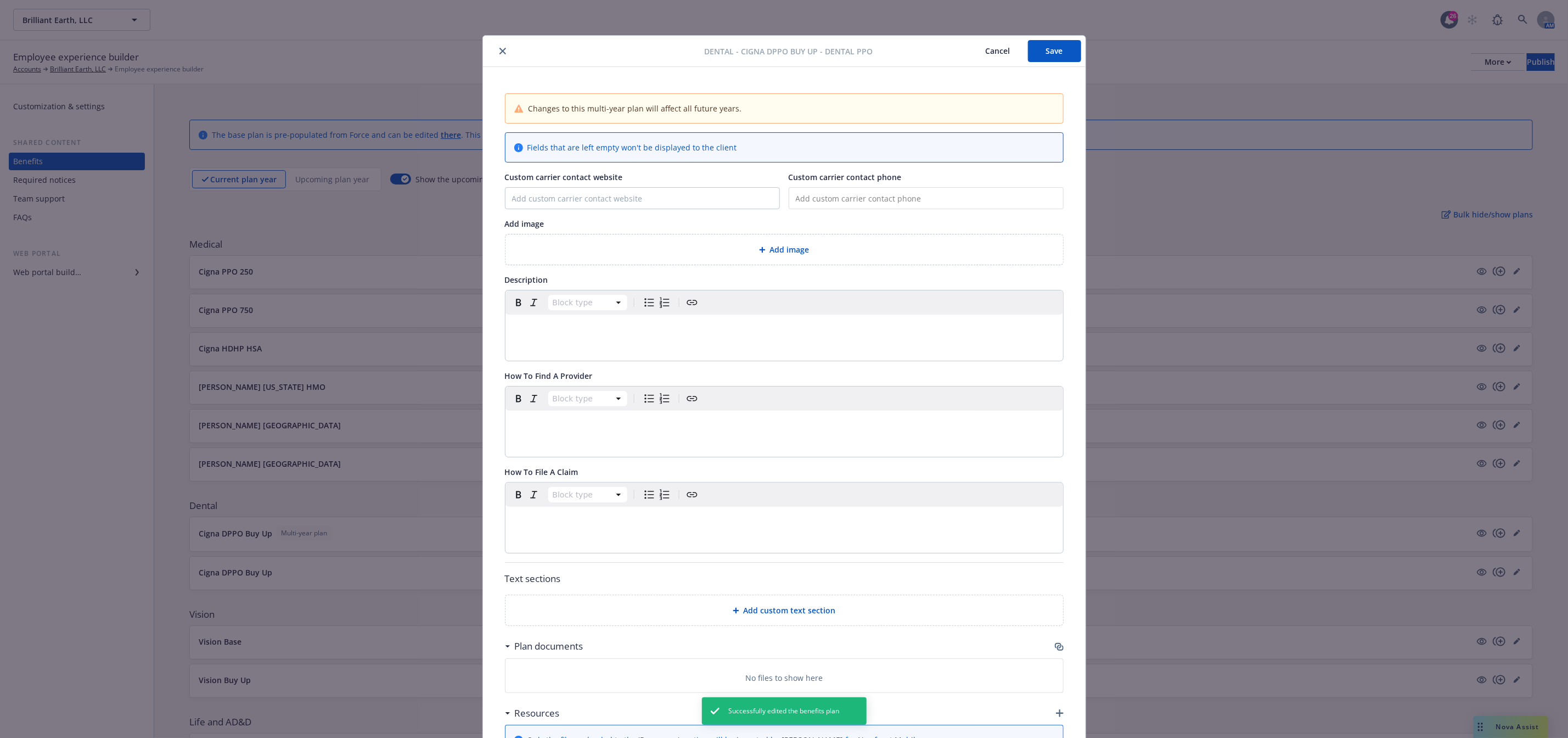
scroll to position [33, 0]
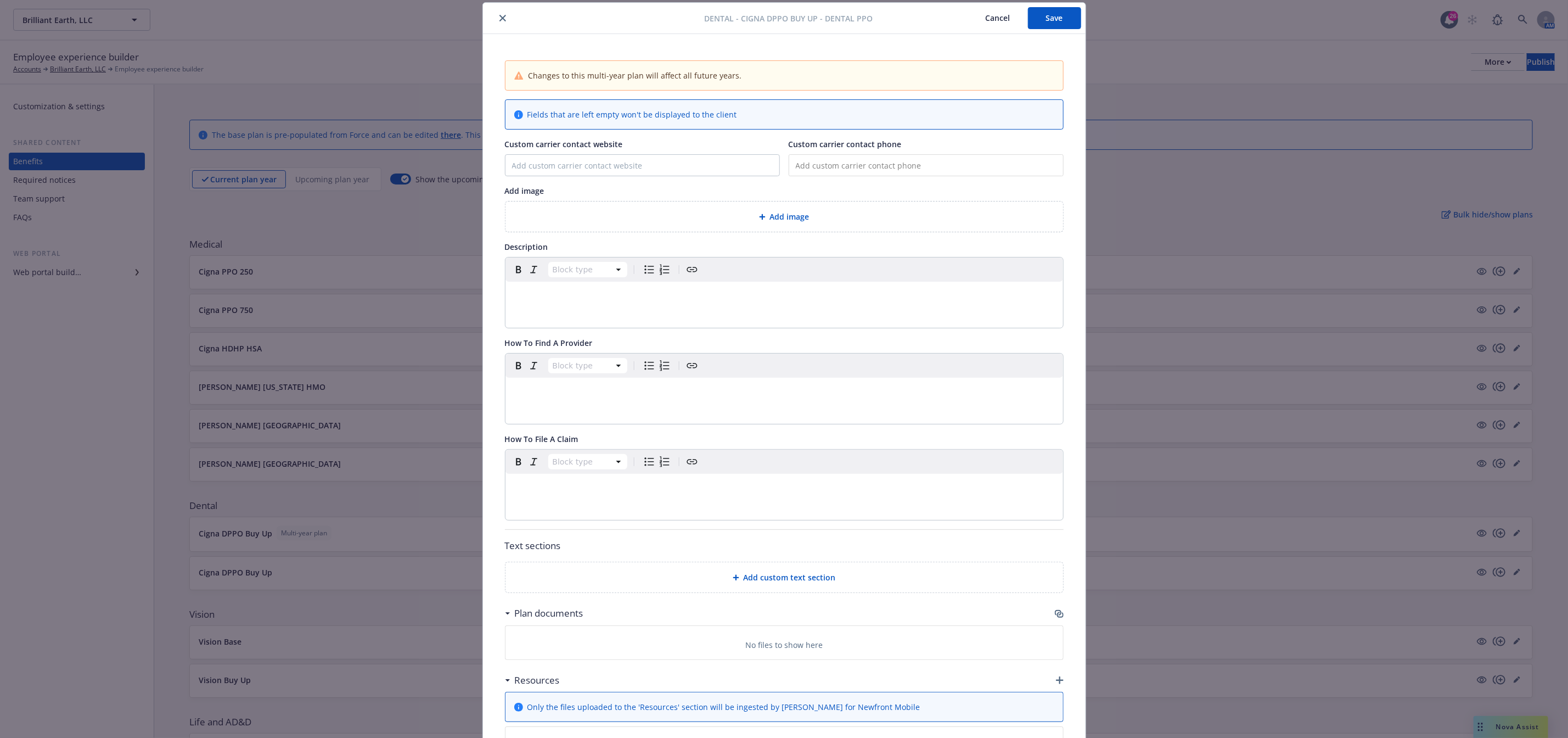
click at [499, 20] on icon "close" at bounding box center [503, 18] width 7 height 7
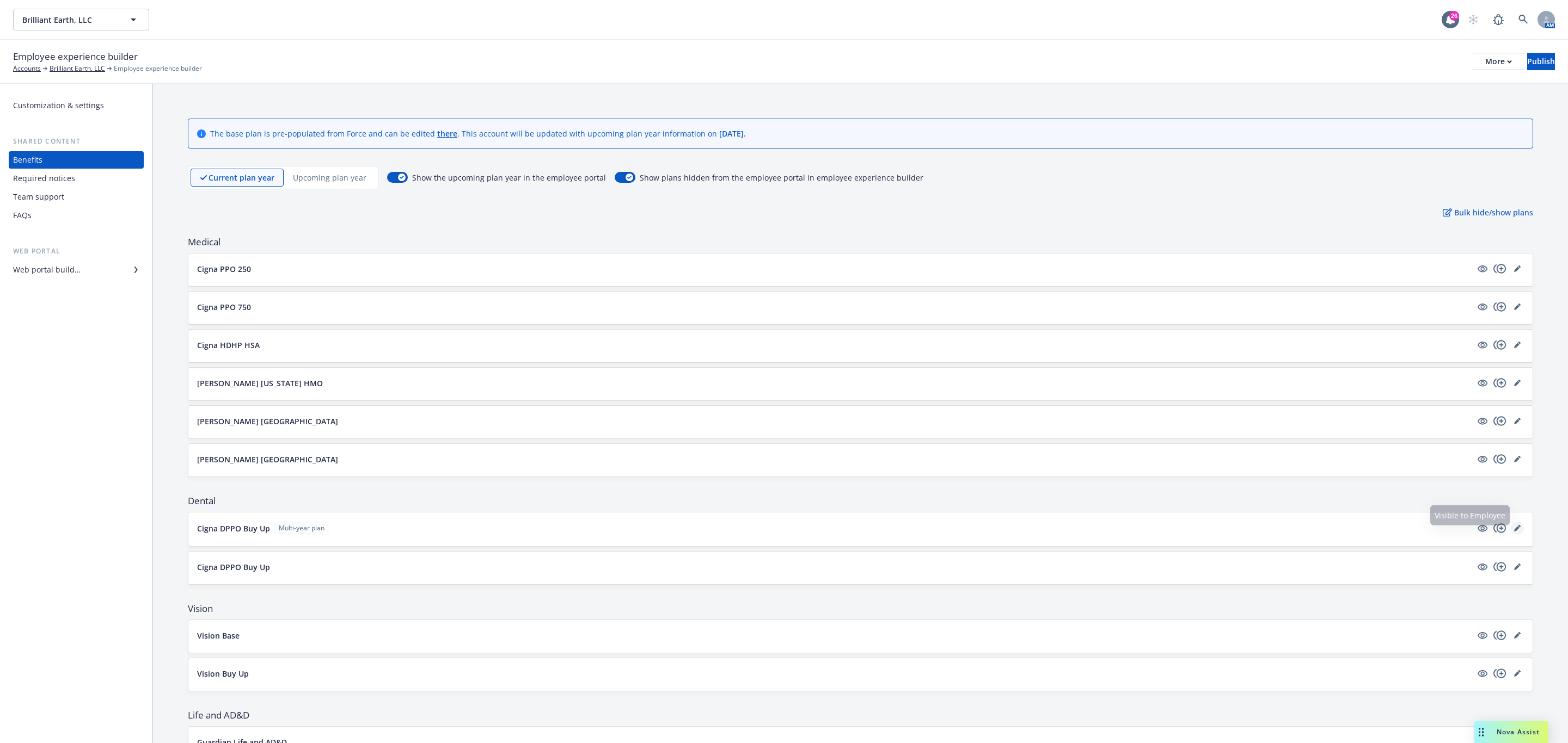
click at [1511, 530] on link "editPencil" at bounding box center [1517, 528] width 13 height 13
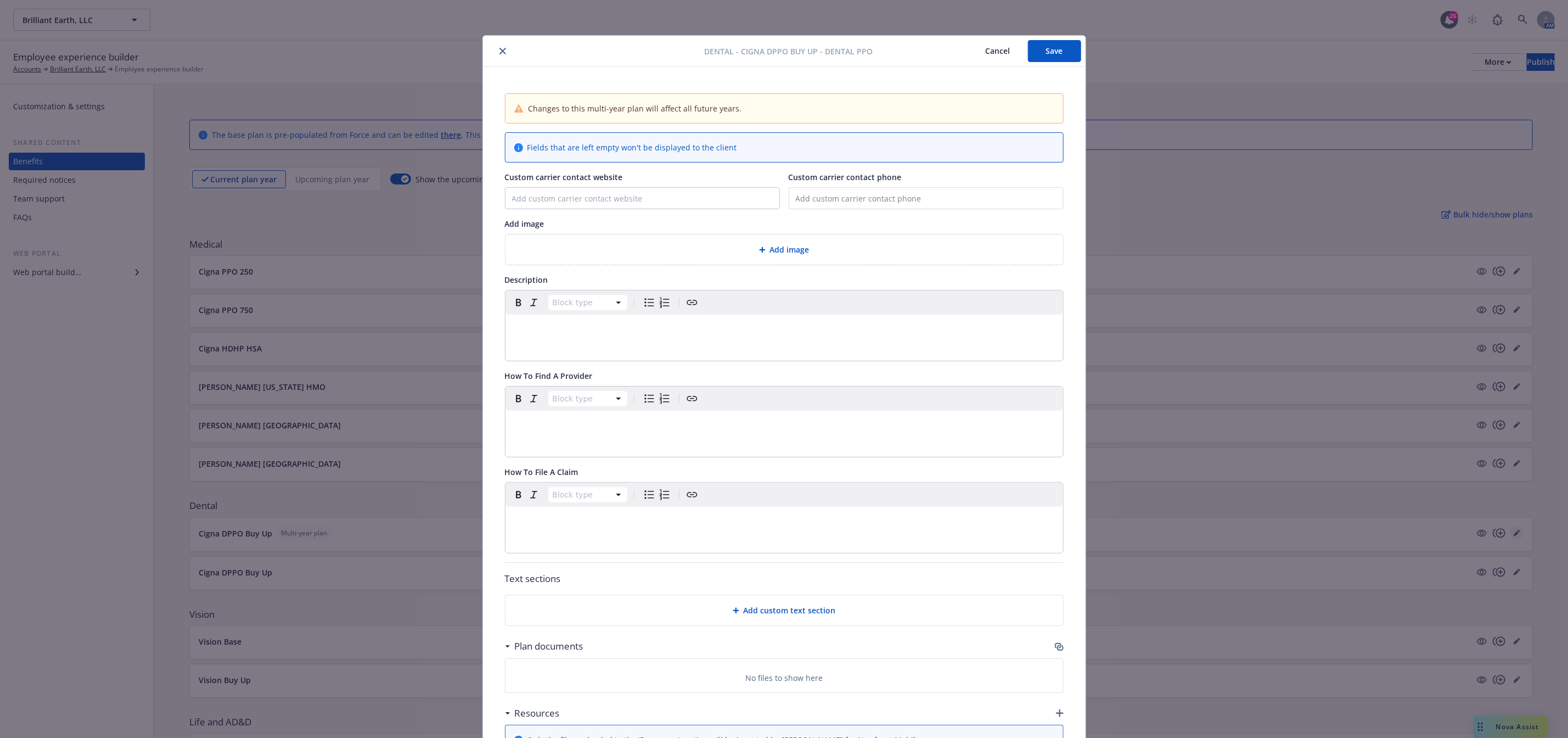
scroll to position [33, 0]
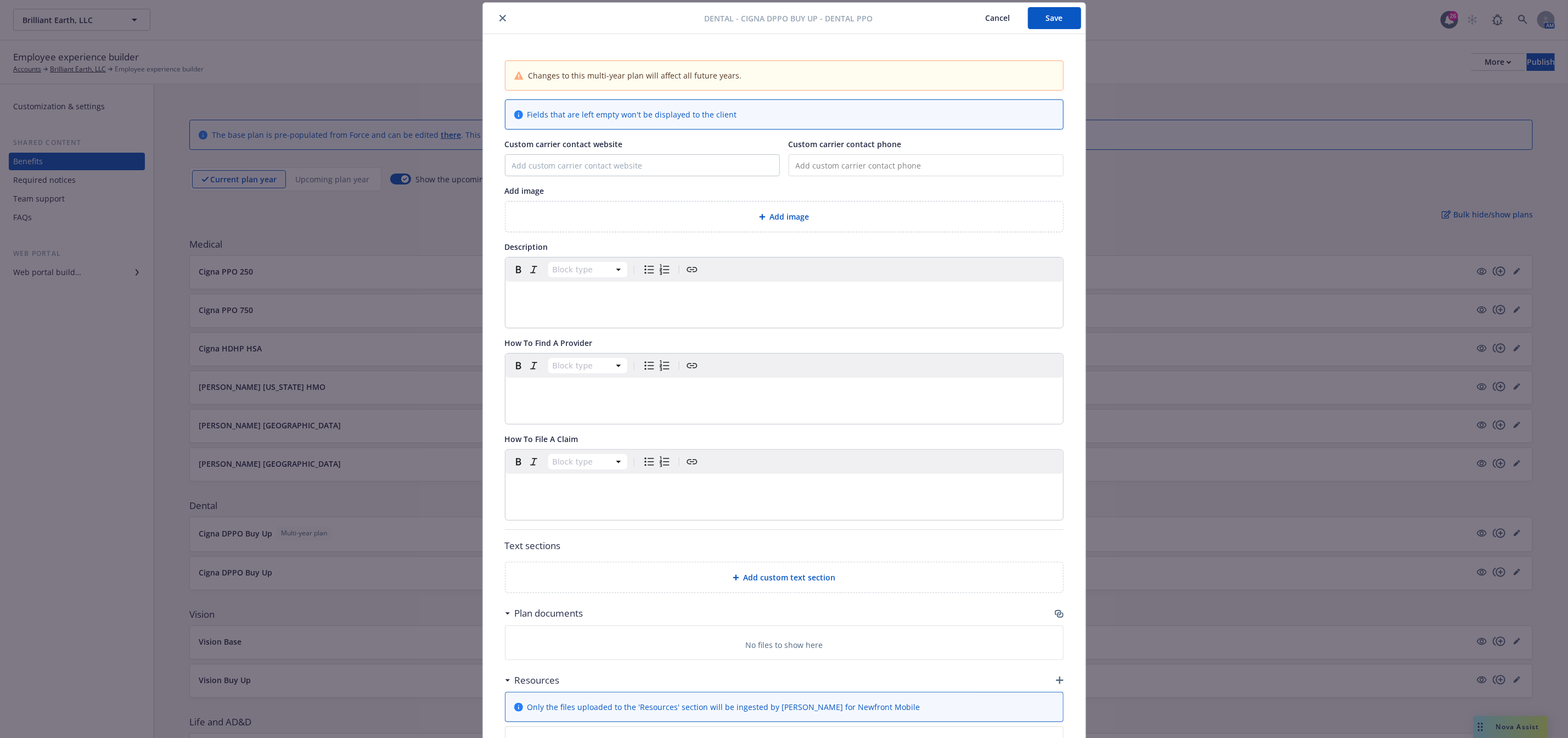
click at [496, 12] on button "close" at bounding box center [503, 18] width 13 height 13
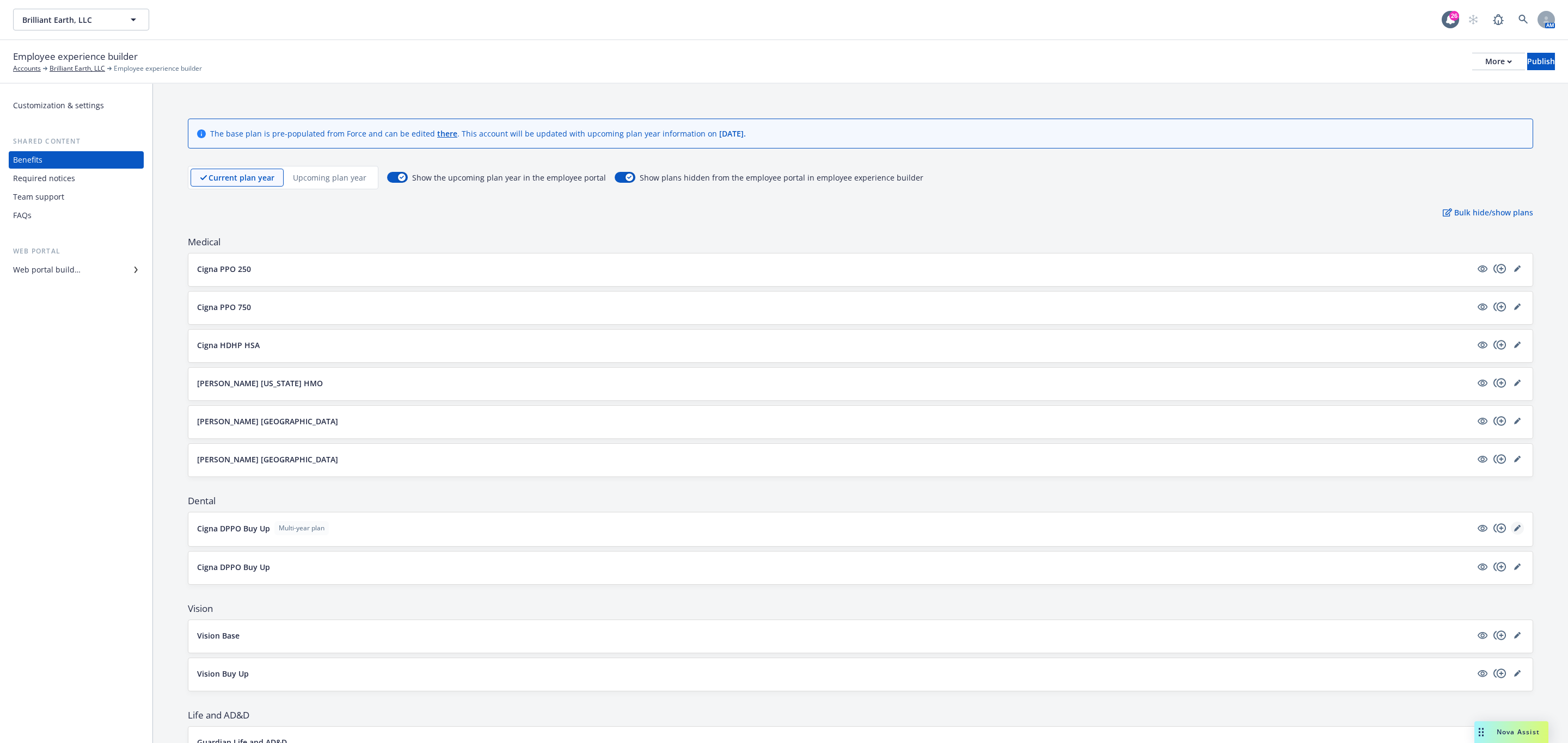
click at [1511, 527] on link "editPencil" at bounding box center [1517, 528] width 13 height 13
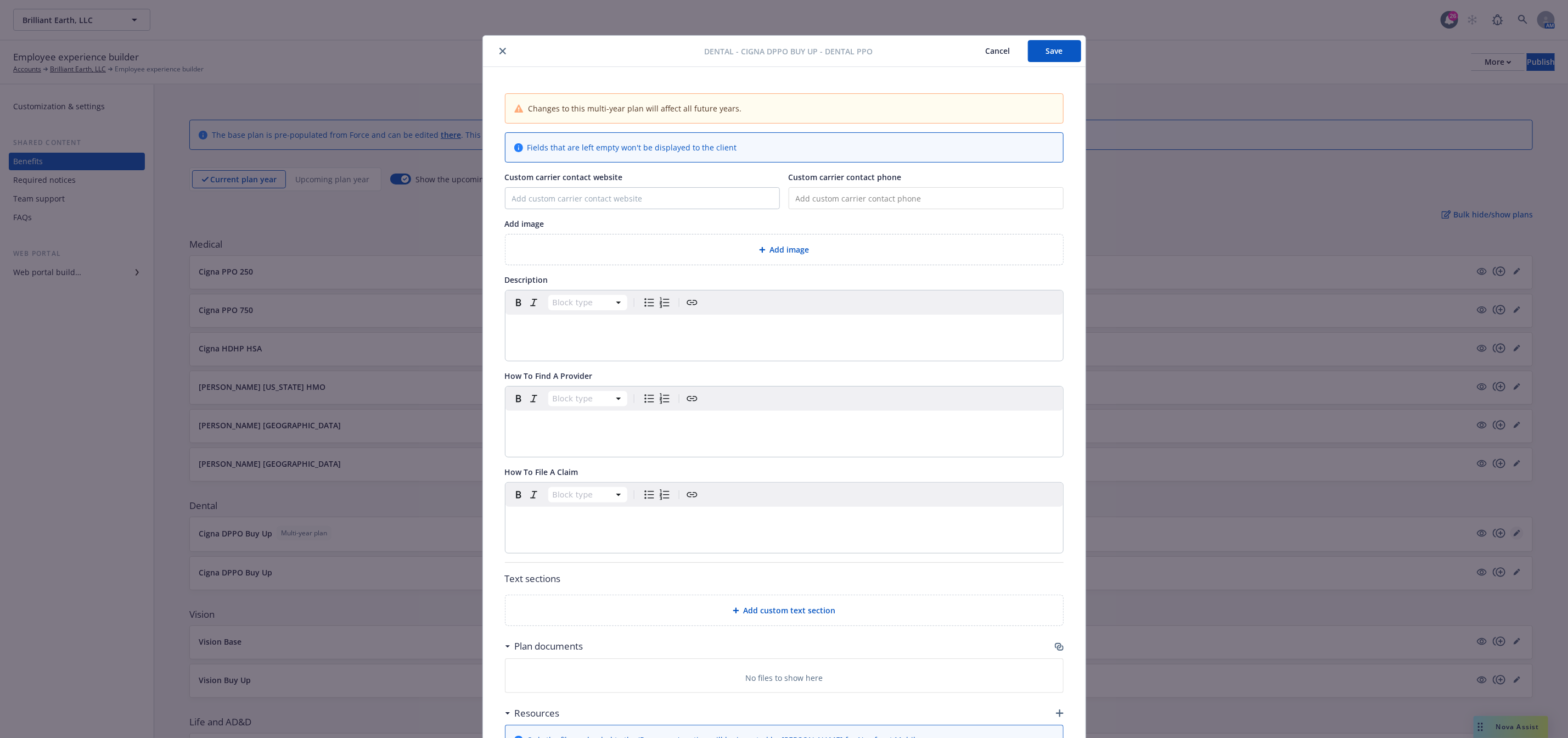
scroll to position [33, 0]
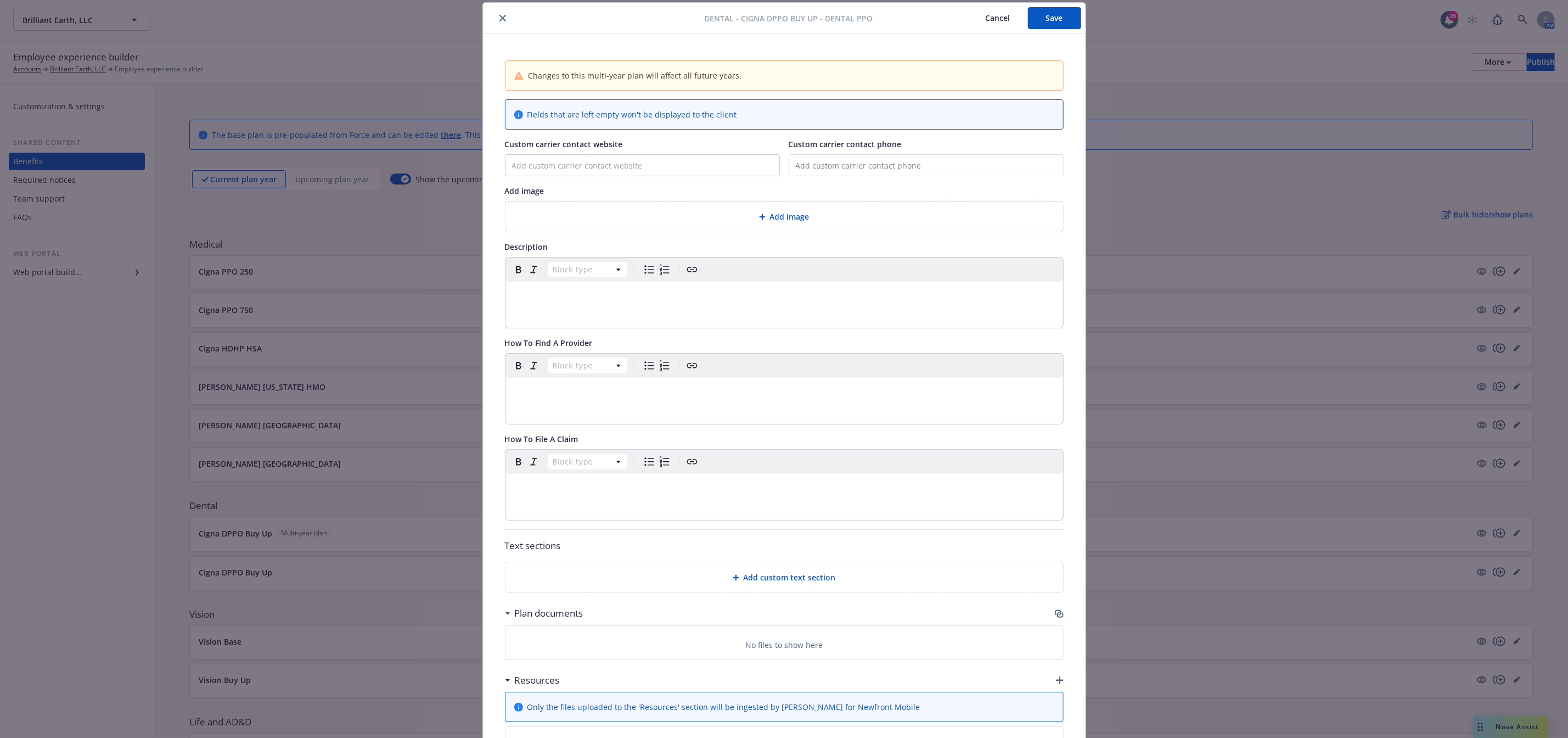
click at [1002, 15] on button "Cancel" at bounding box center [999, 18] width 60 height 22
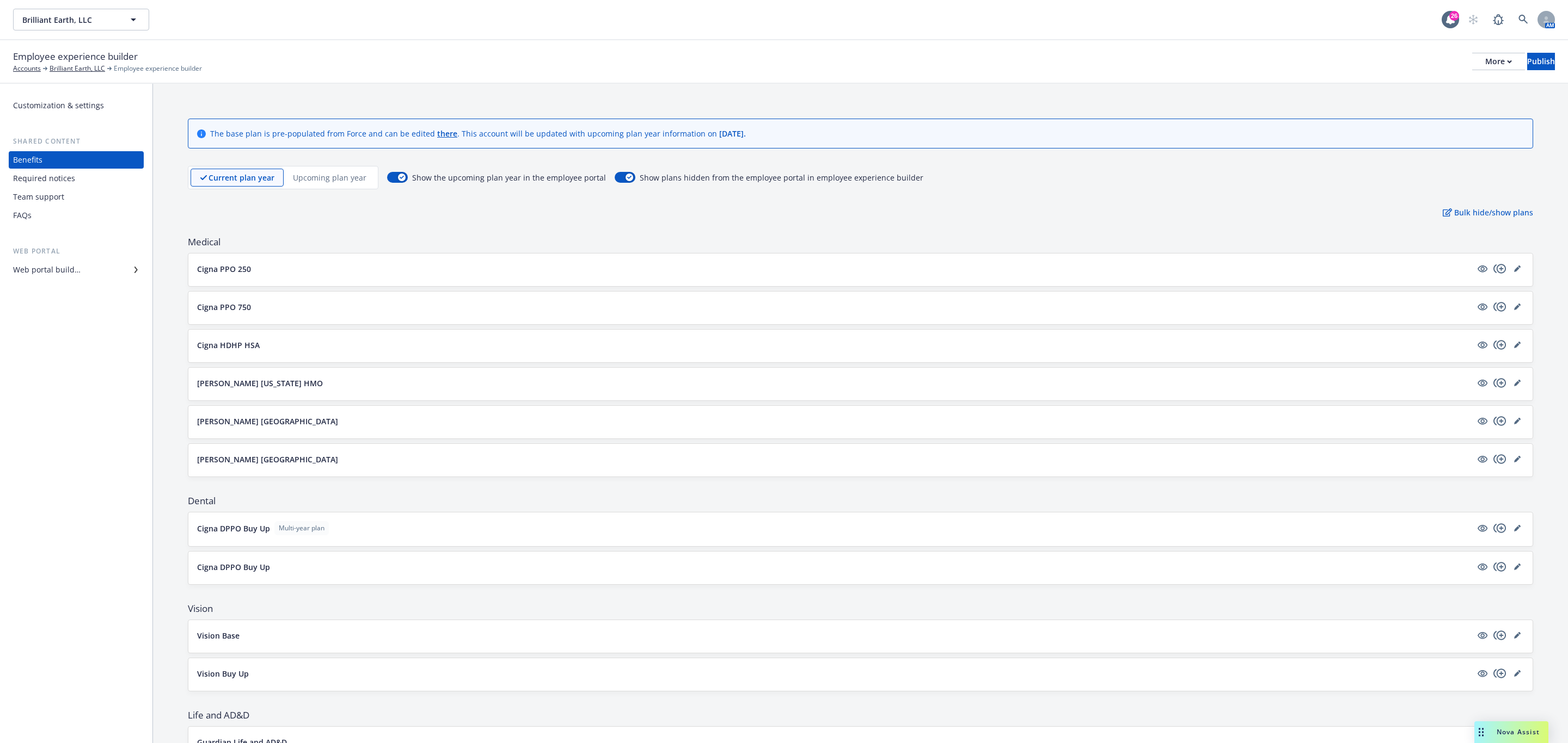
click at [1513, 566] on div "Cigna DPPO Buy Up" at bounding box center [860, 567] width 1344 height 32
click at [1511, 566] on div at bounding box center [1500, 567] width 48 height 13
click at [1518, 566] on icon "editPencil" at bounding box center [1519, 565] width 2 height 2
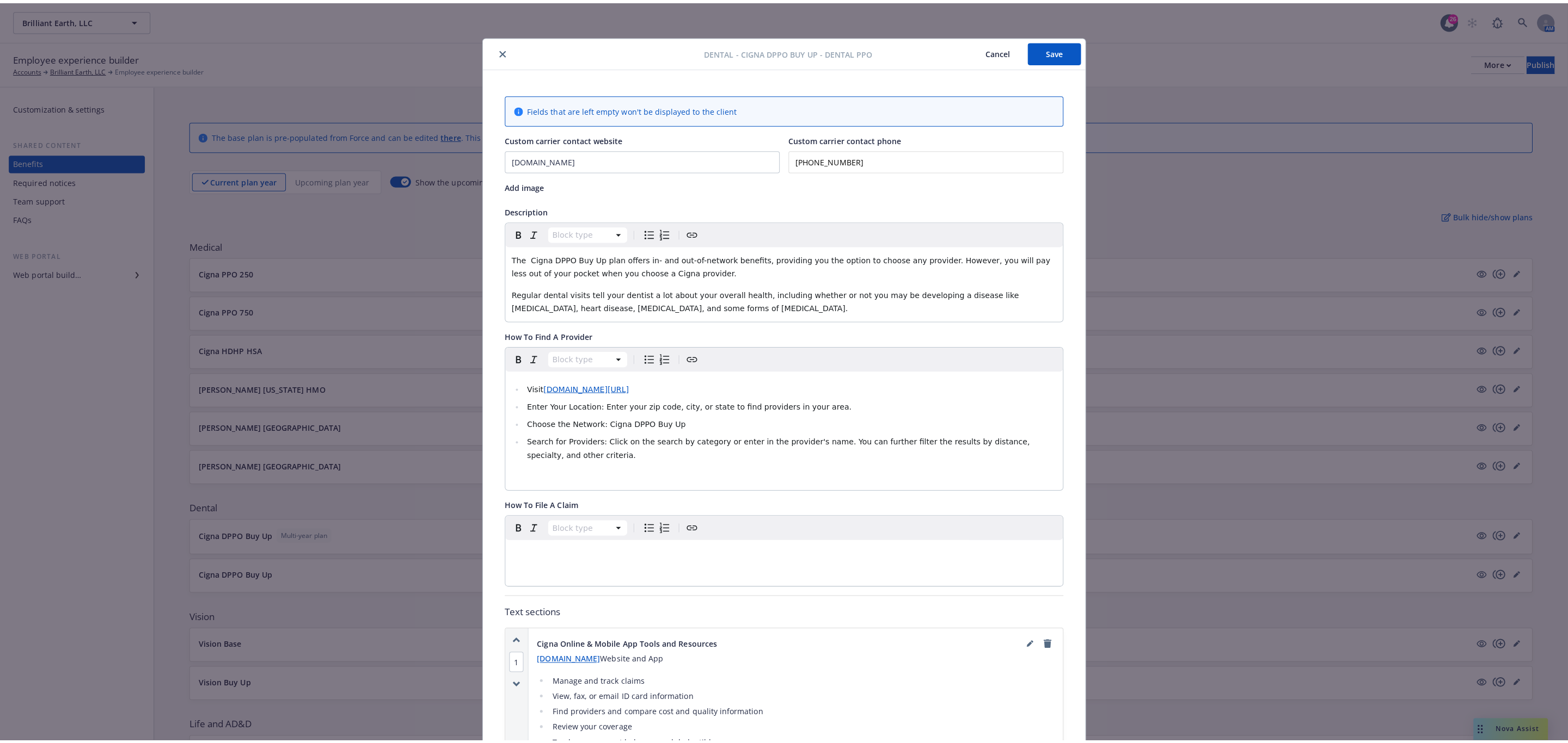
scroll to position [32, 0]
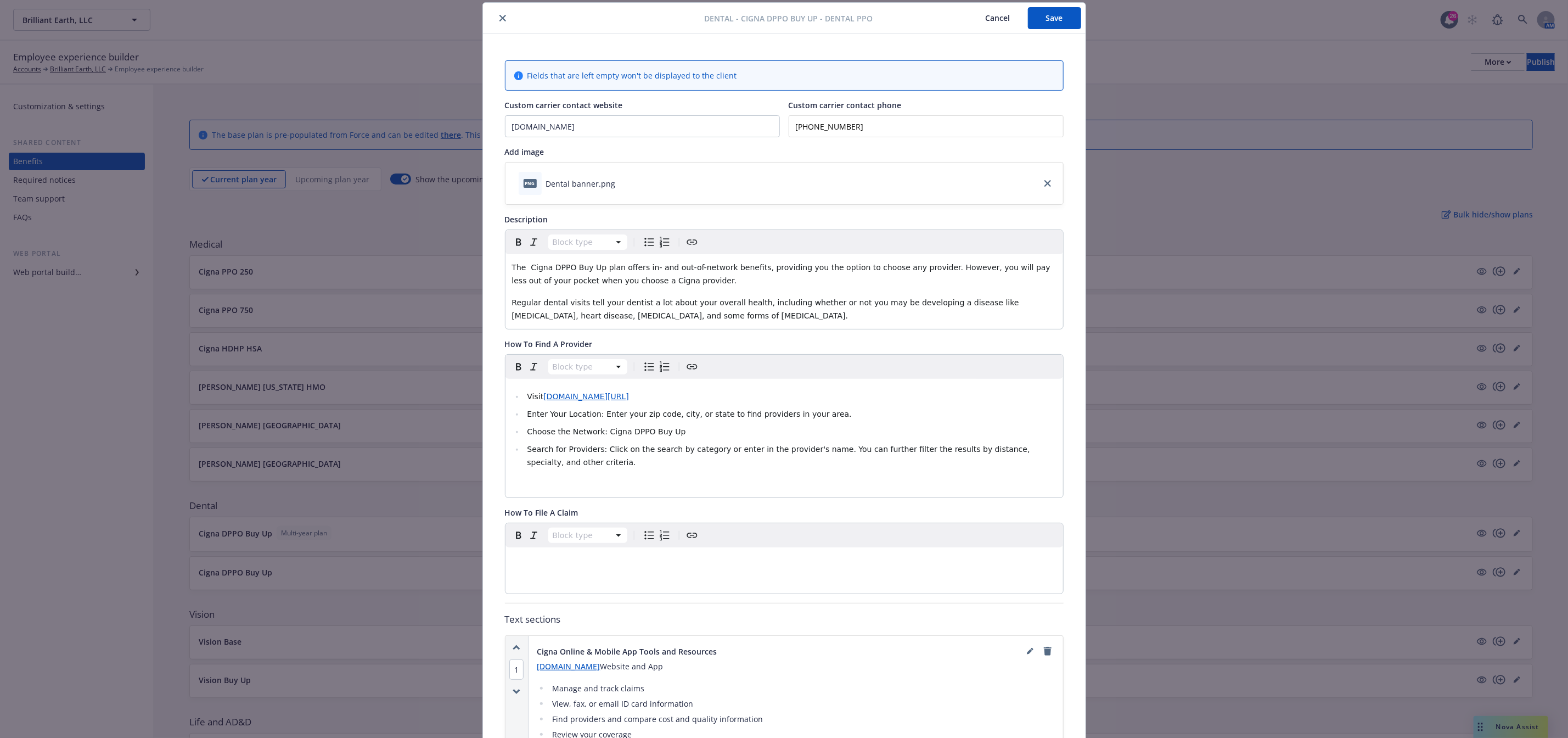
click at [499, 18] on icon "close" at bounding box center [503, 18] width 7 height 7
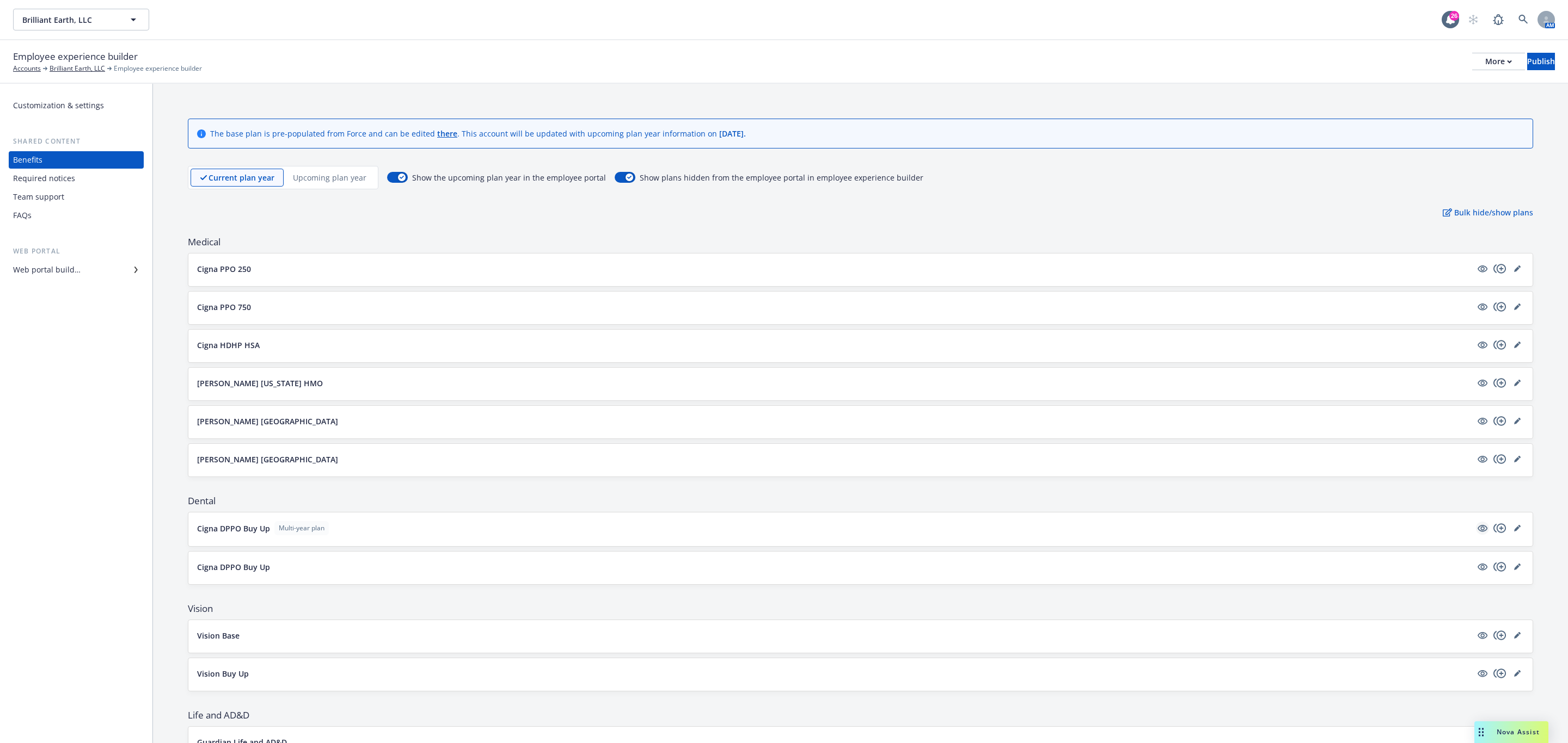
click at [1478, 532] on icon "visible" at bounding box center [1483, 528] width 10 height 10
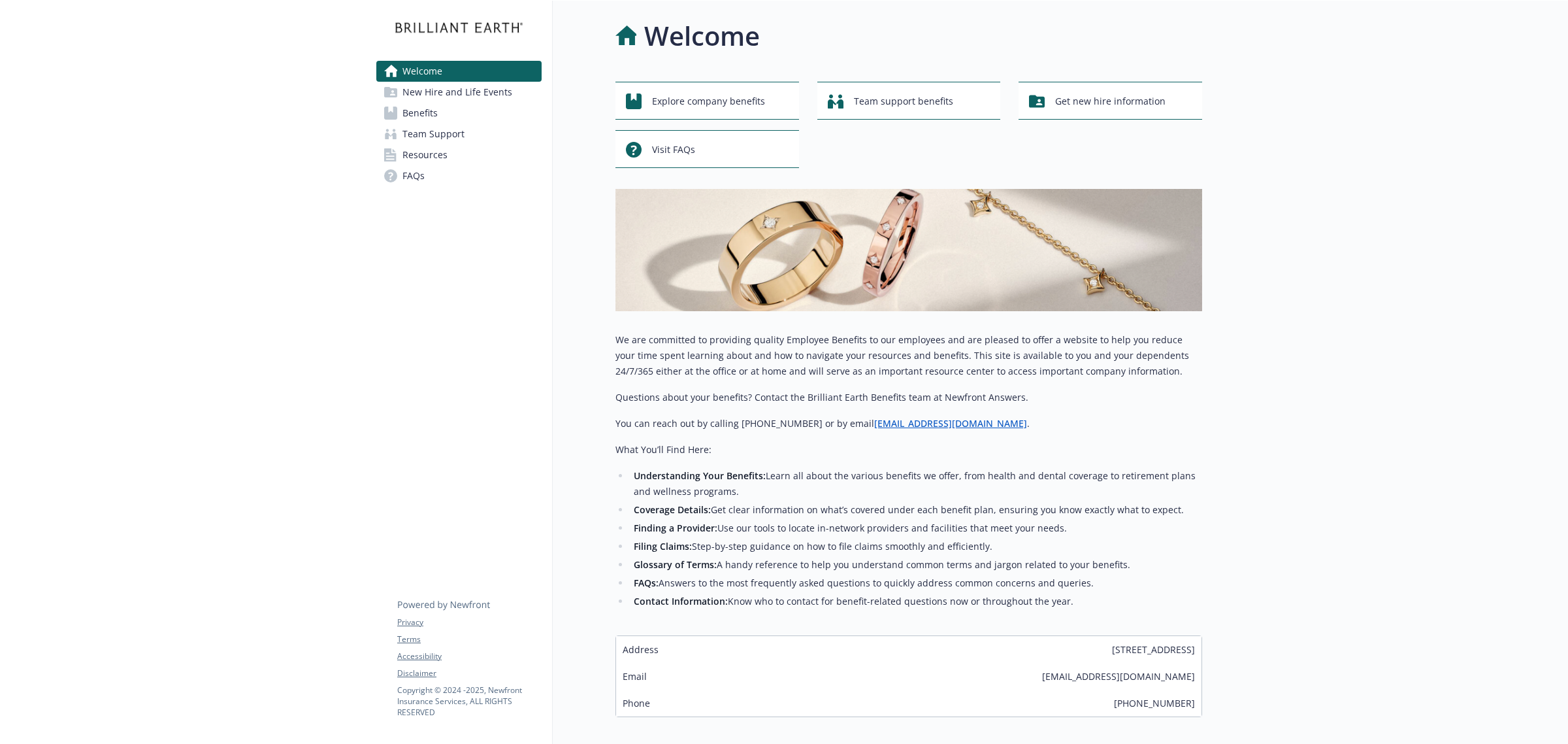
click at [469, 106] on link "Benefits" at bounding box center [459, 113] width 165 height 21
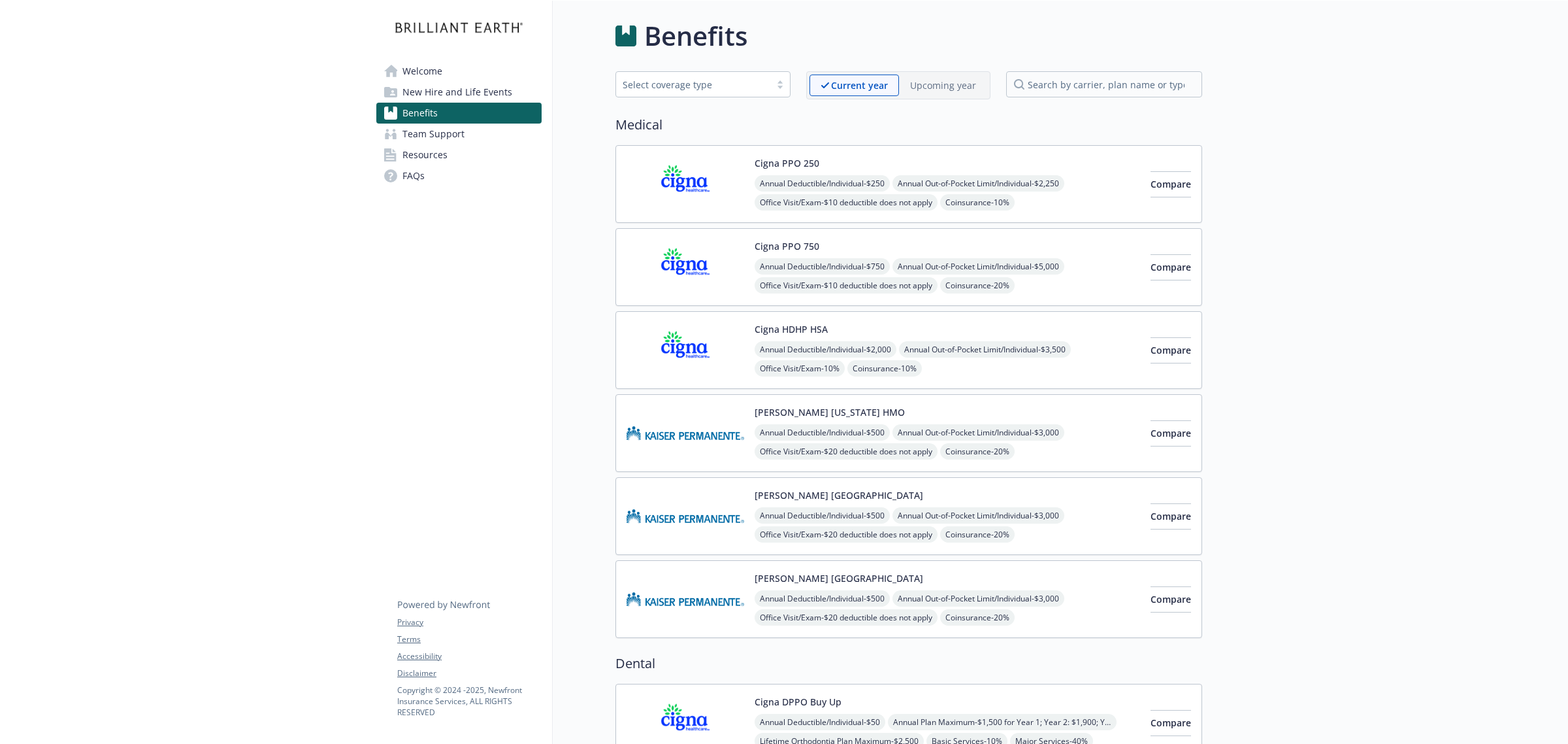
click at [1050, 421] on div "Kaiser Colorado HMO Annual Deductible/Individual - $500 Annual Out-of-Pocket Li…" at bounding box center [947, 433] width 385 height 56
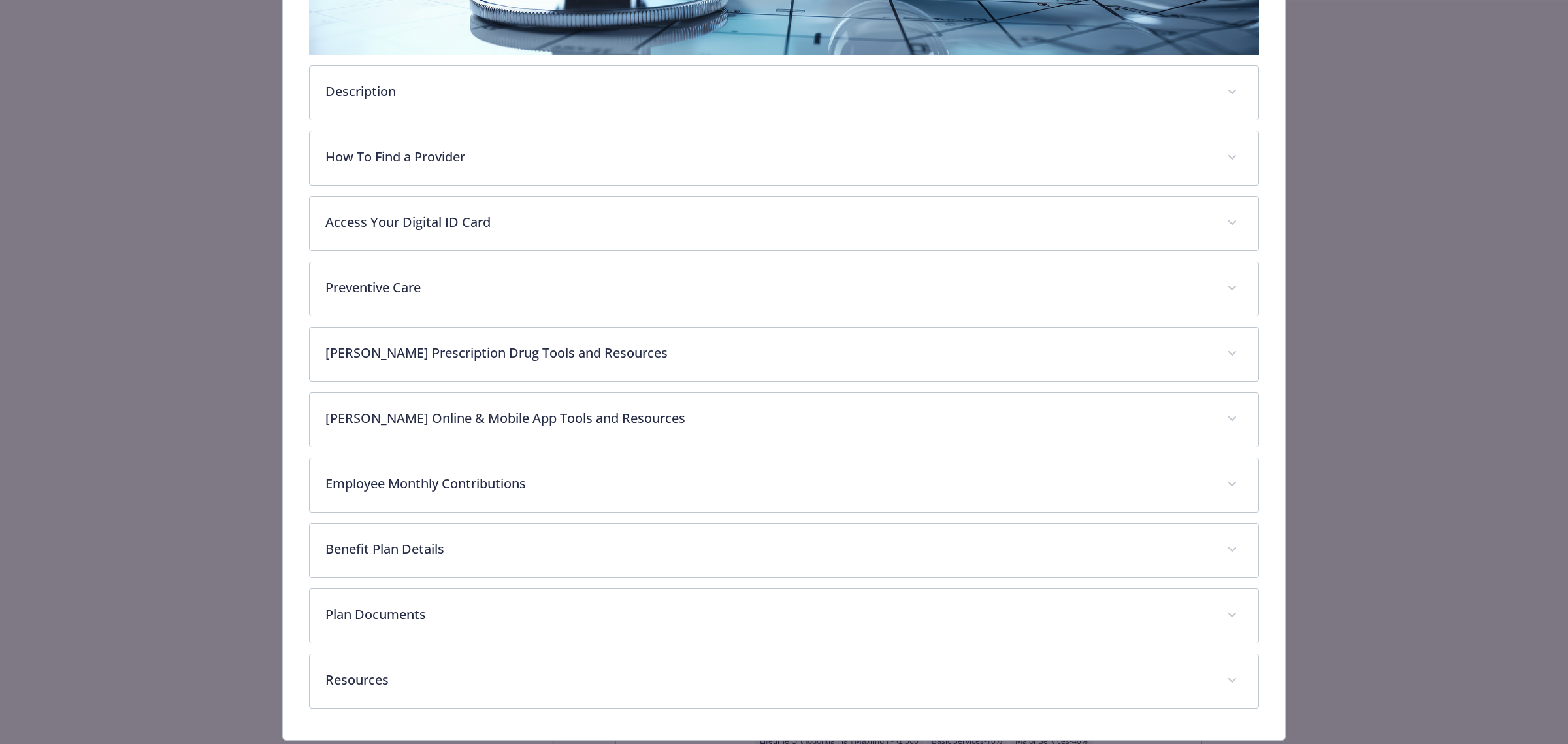
scroll to position [403, 0]
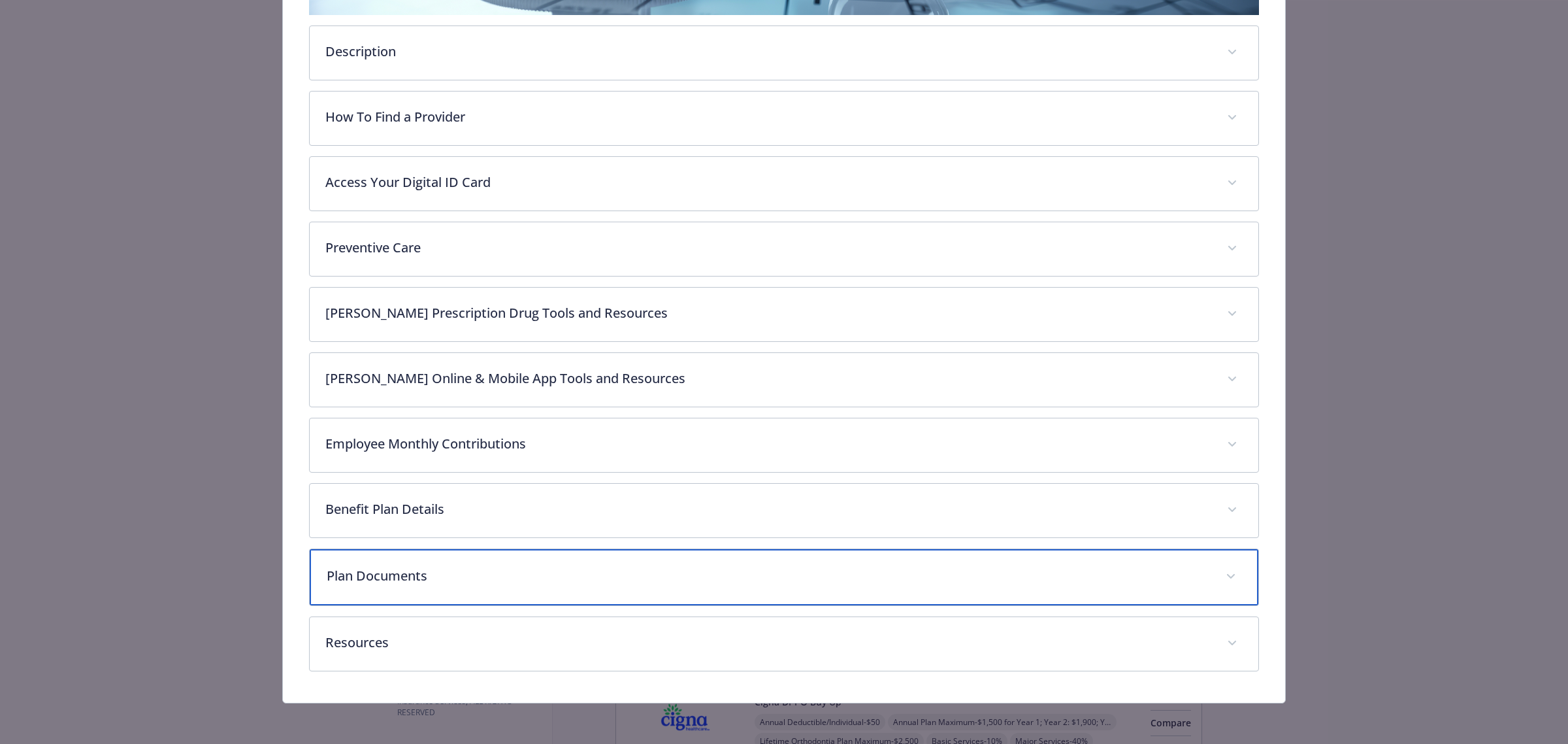
click at [566, 589] on div "Plan Documents" at bounding box center [784, 577] width 949 height 56
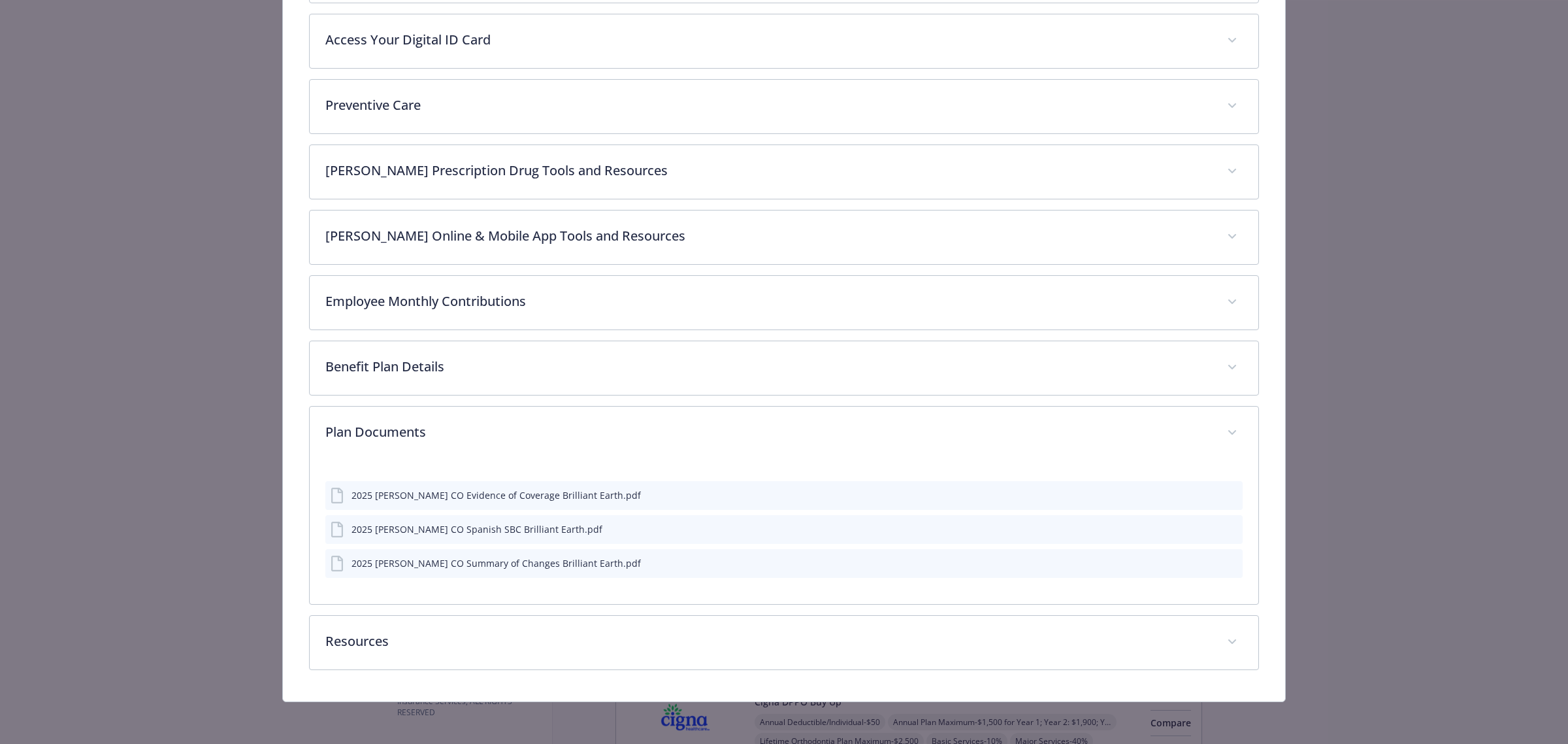
scroll to position [547, 0]
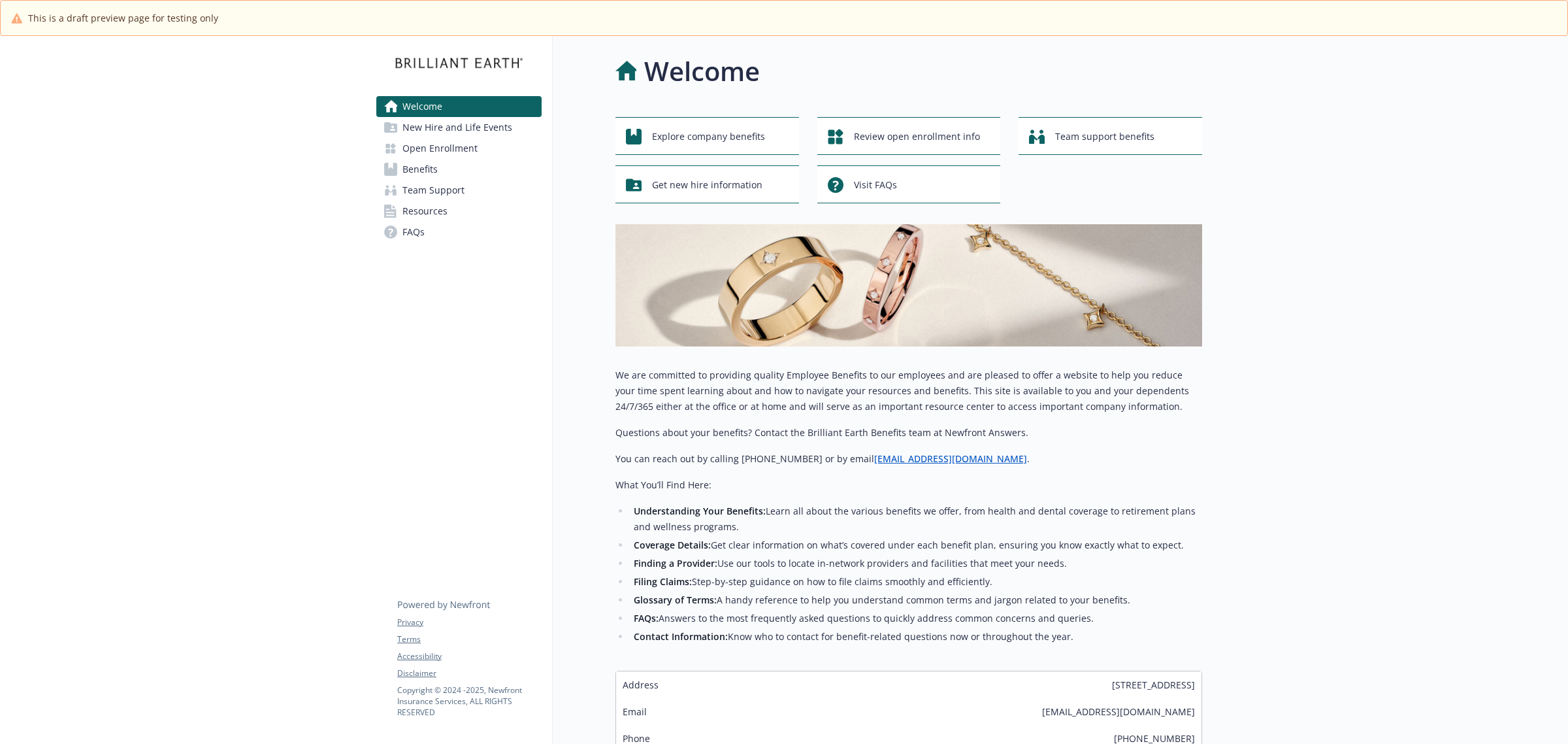
click at [461, 168] on link "Benefits" at bounding box center [459, 168] width 165 height 21
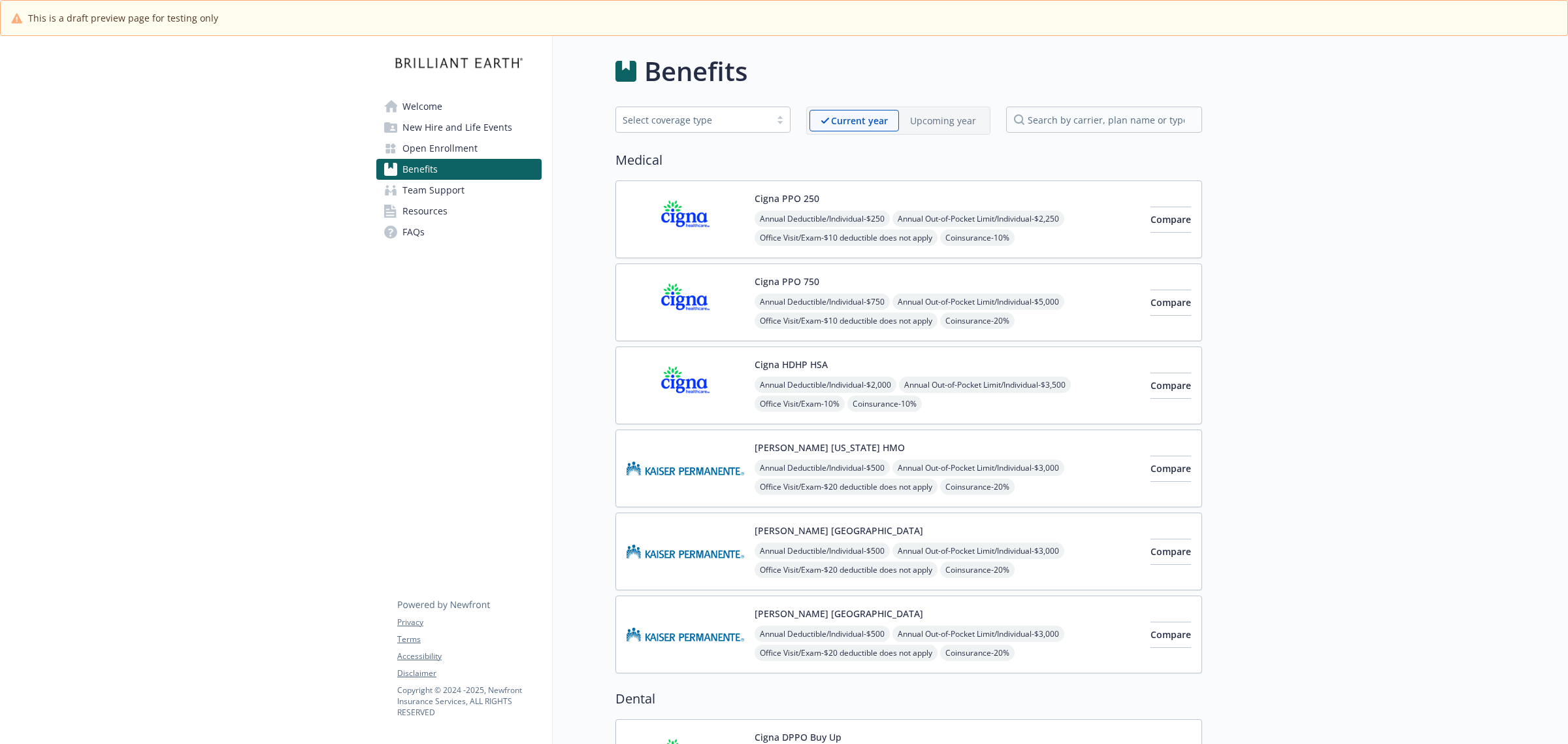
click at [1085, 452] on div "Kaiser Colorado HMO Annual Deductible/Individual - $500 Annual Out-of-Pocket Li…" at bounding box center [947, 468] width 385 height 56
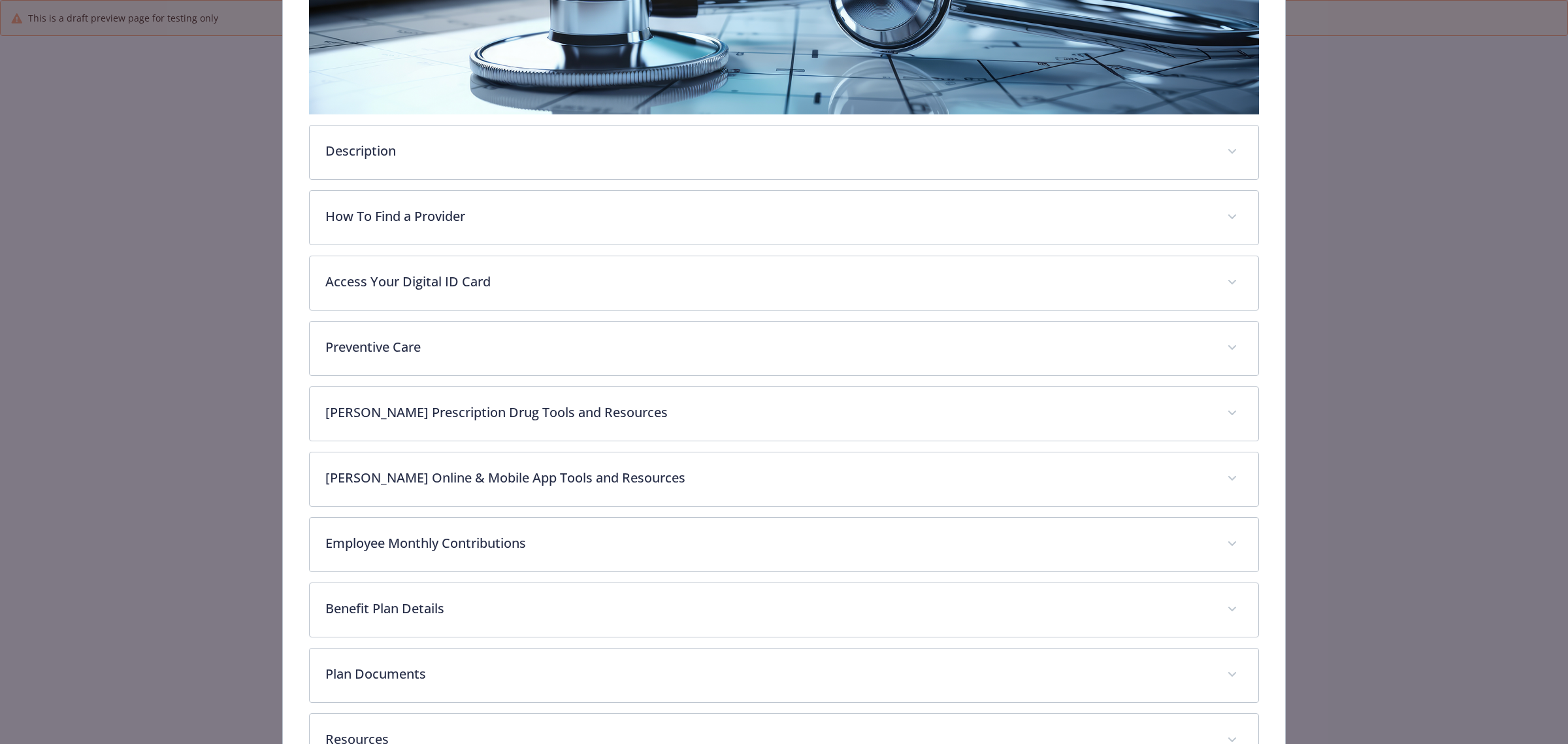
scroll to position [403, 0]
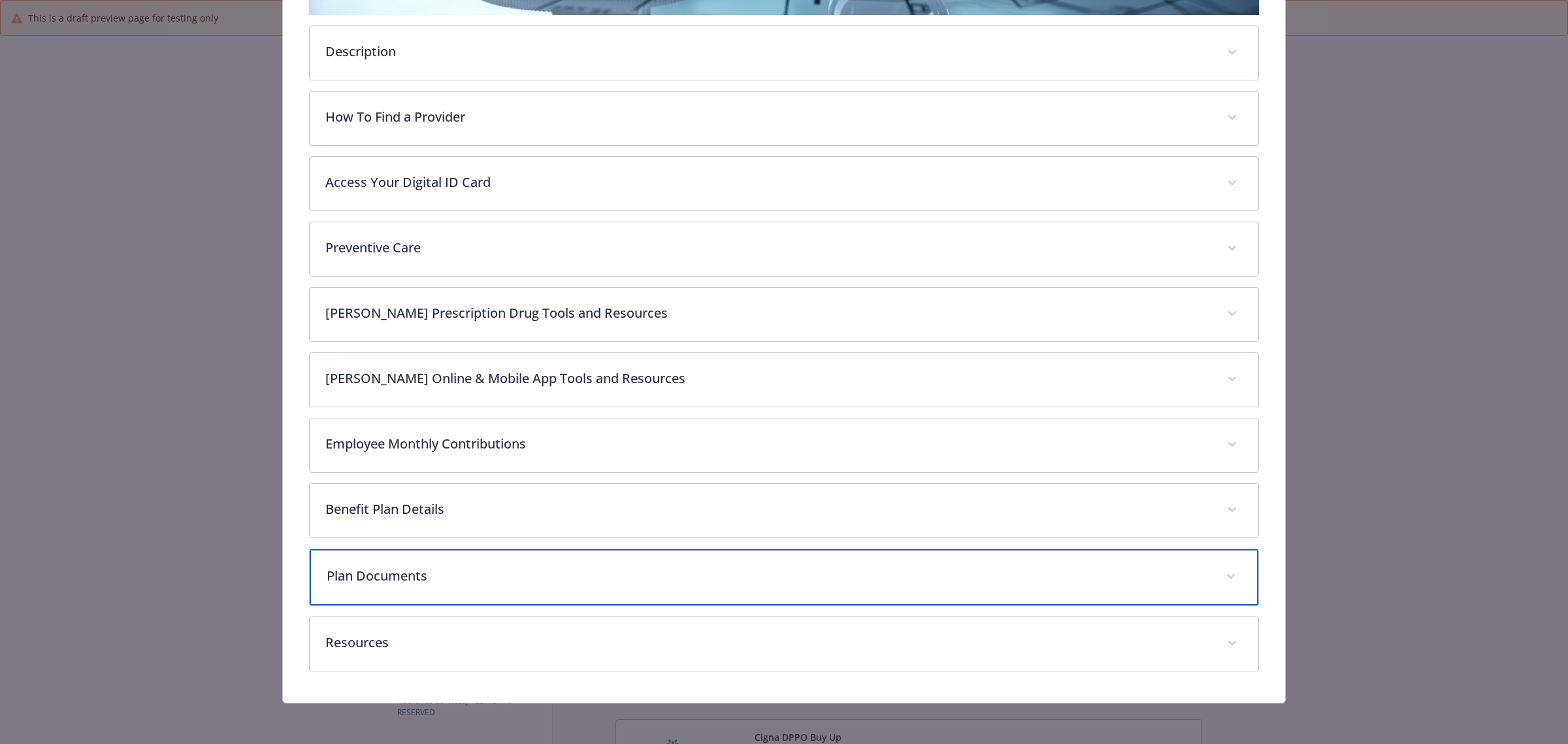
click at [593, 577] on p "Plan Documents" at bounding box center [768, 576] width 883 height 20
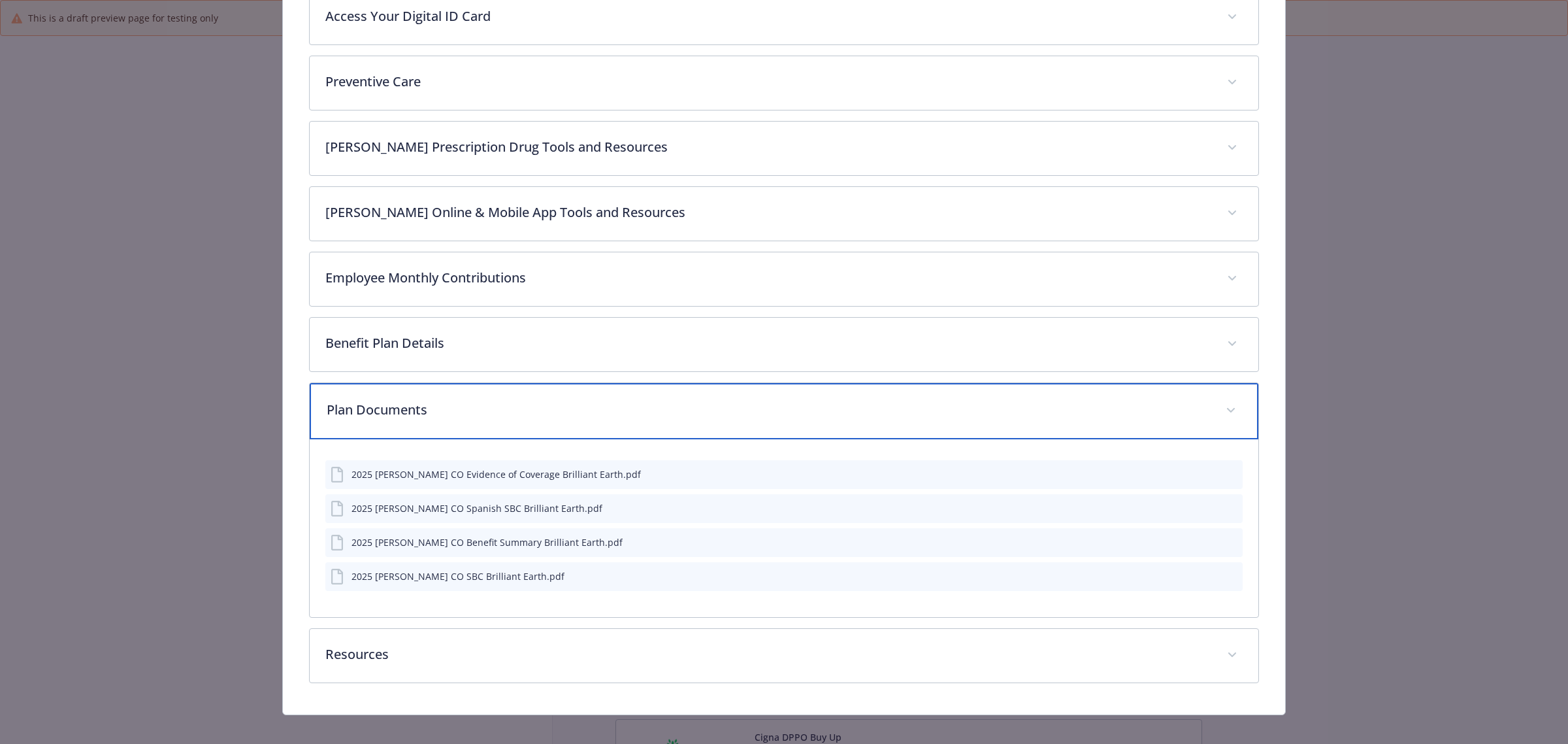
scroll to position [583, 0]
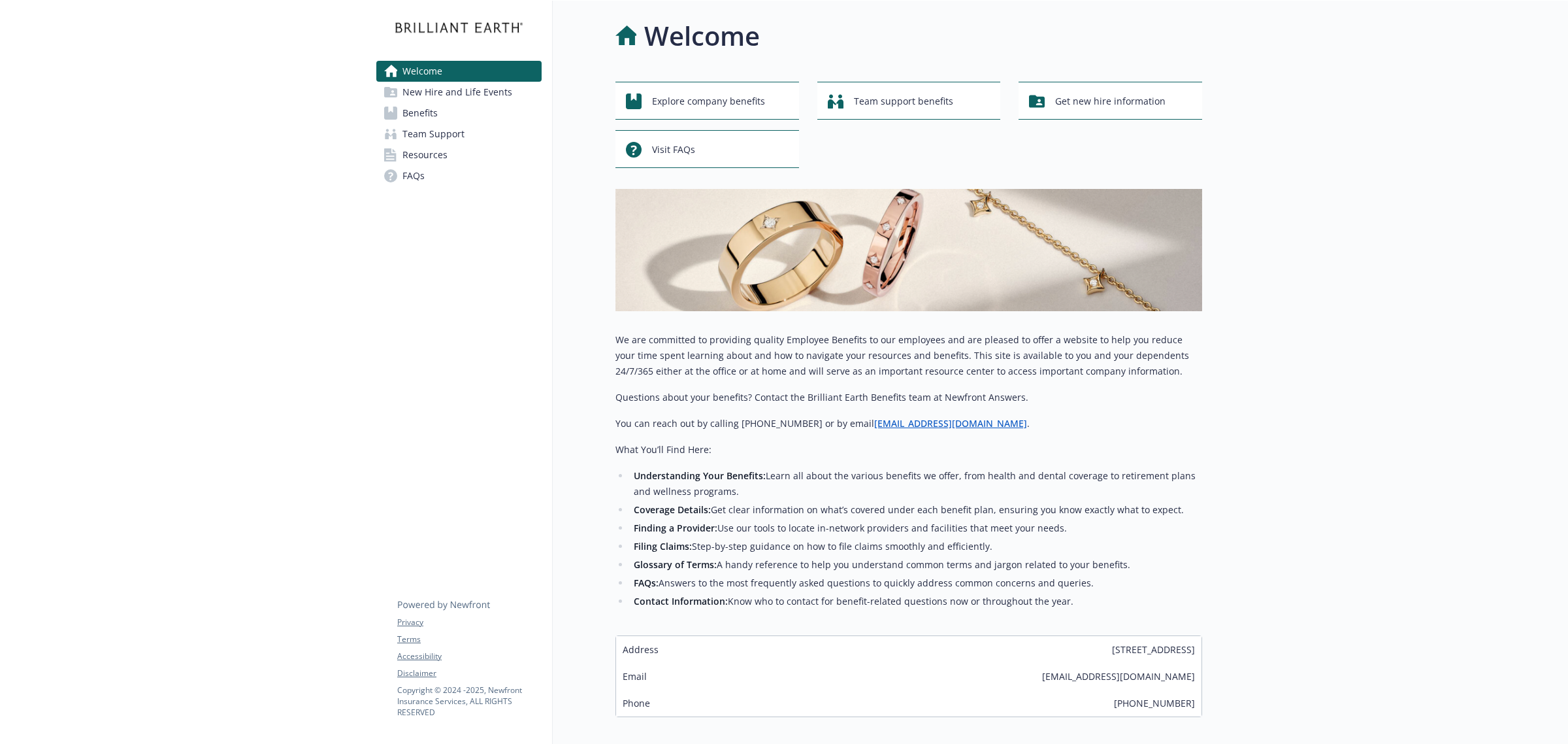
click at [443, 86] on span "New Hire and Life Events" at bounding box center [457, 92] width 110 height 21
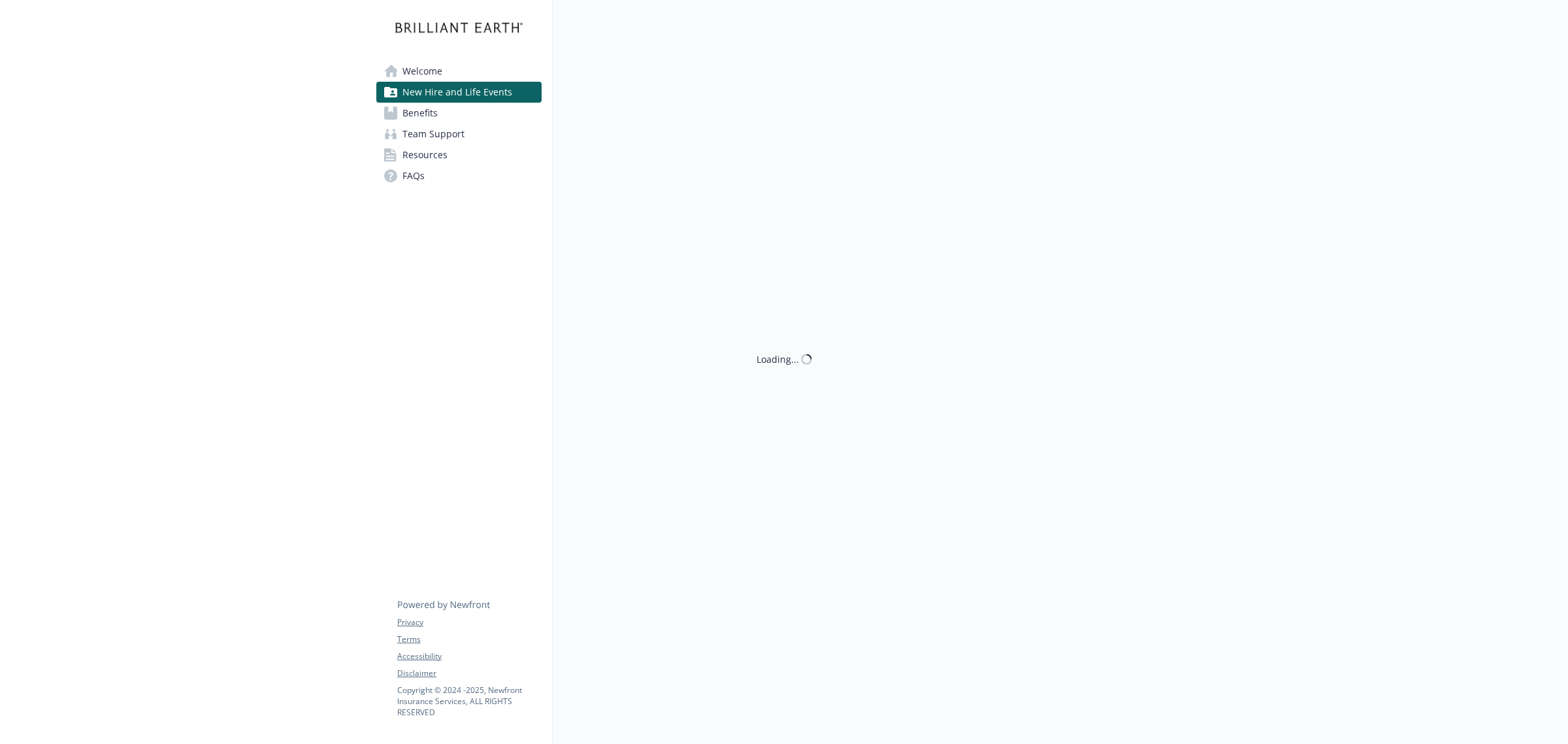
click at [440, 100] on span "New Hire and Life Events" at bounding box center [457, 92] width 110 height 21
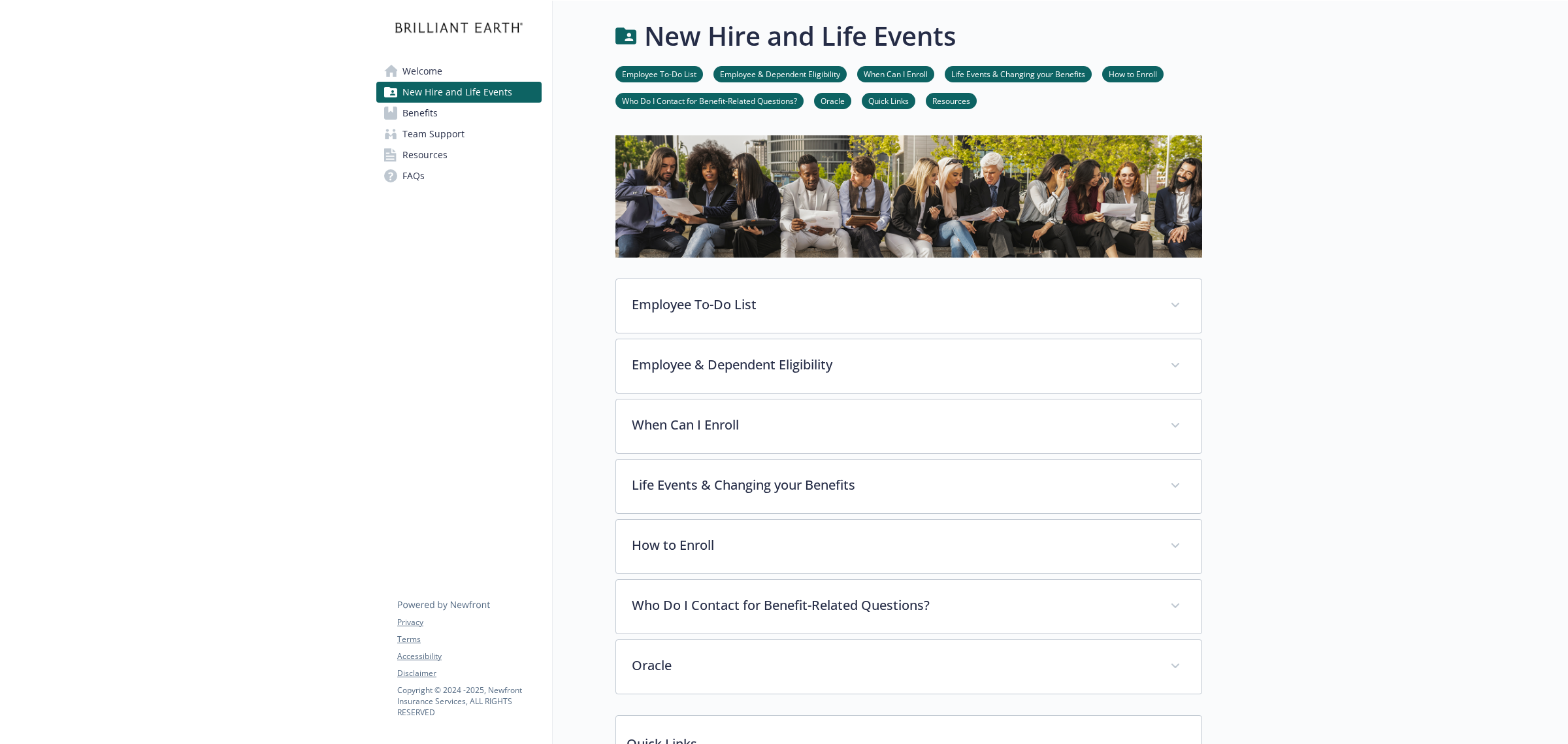
click at [440, 106] on link "Benefits" at bounding box center [459, 113] width 165 height 21
